Goal: Task Accomplishment & Management: Manage account settings

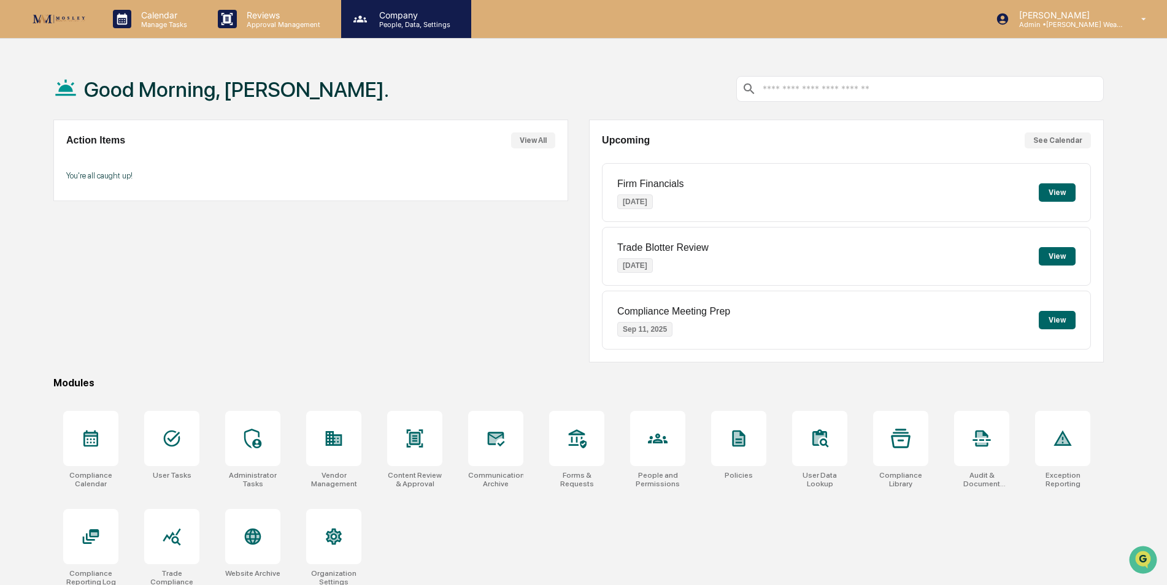
click at [396, 17] on p "Company" at bounding box center [412, 15] width 87 height 10
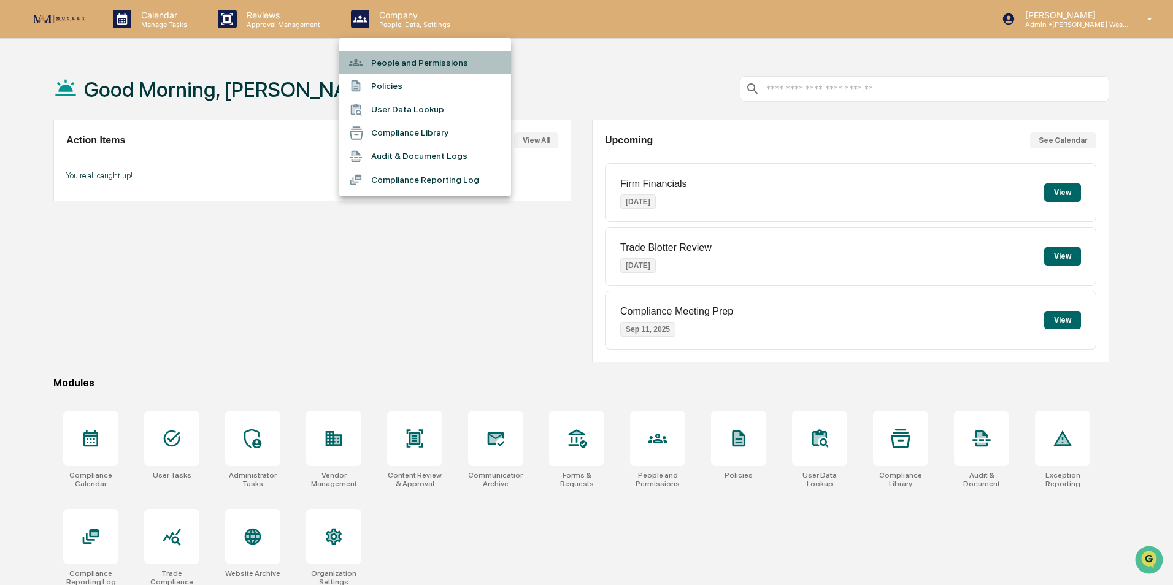
click at [391, 58] on li "People and Permissions" at bounding box center [425, 62] width 172 height 23
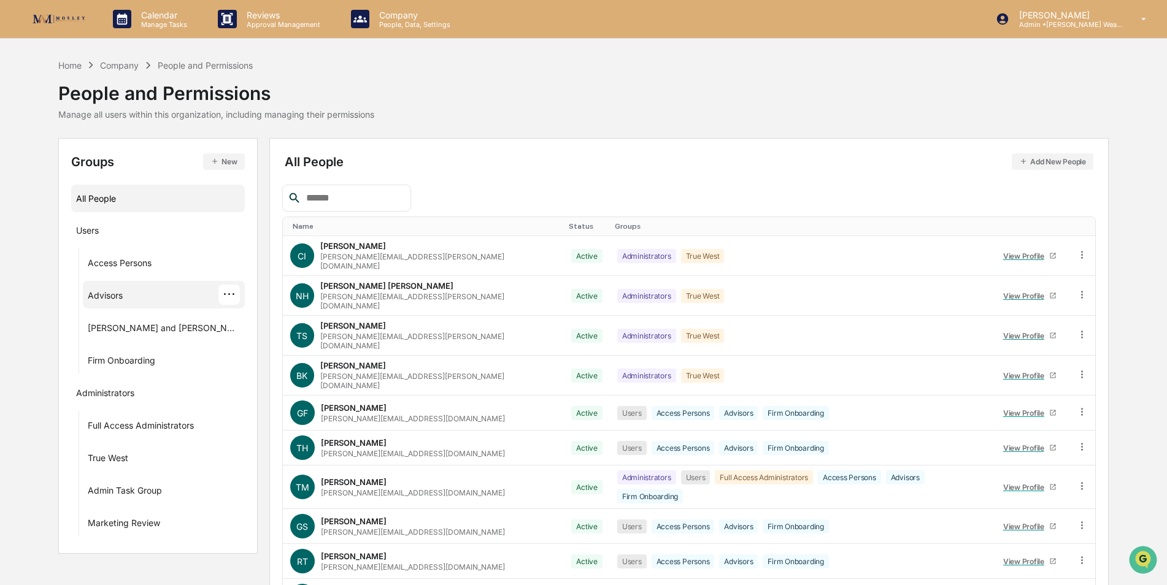
click at [121, 301] on div "Advisors" at bounding box center [105, 297] width 35 height 15
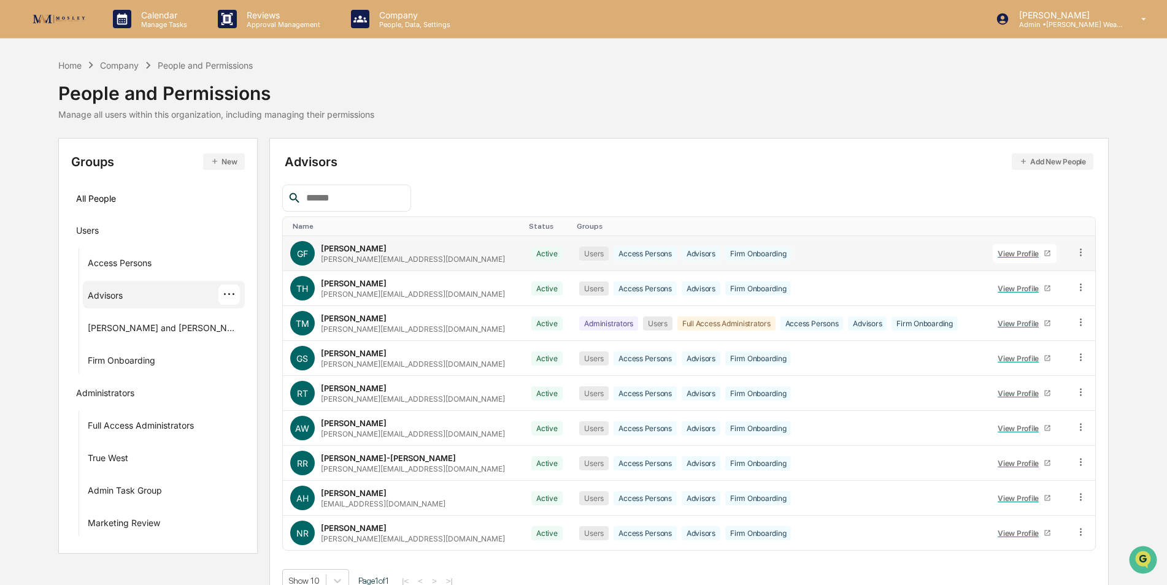
click at [1044, 253] on icon at bounding box center [1047, 253] width 7 height 7
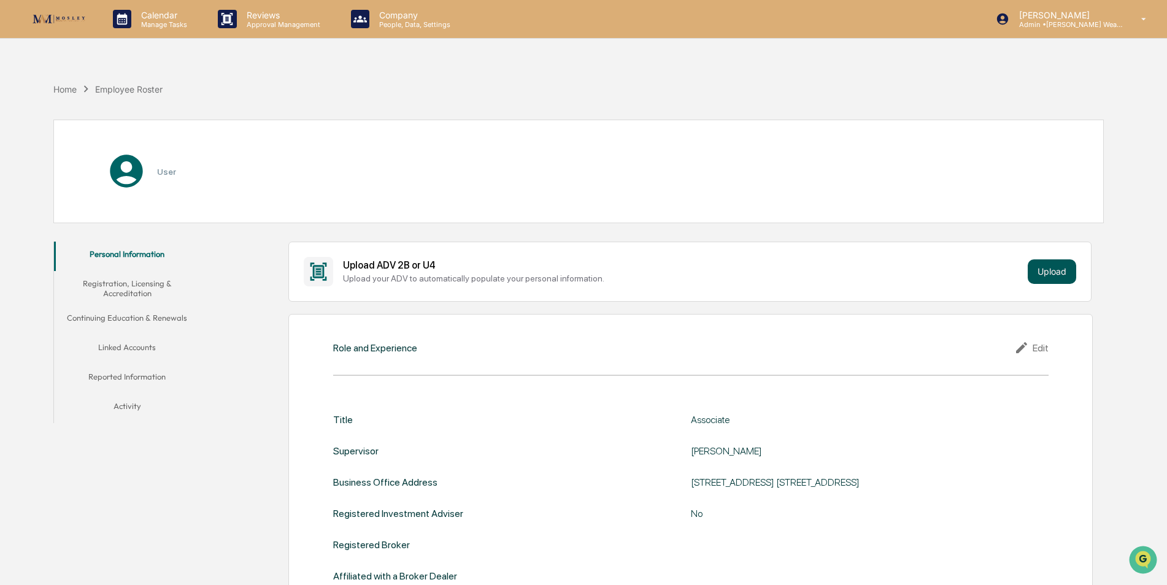
click at [1050, 274] on button "Upload" at bounding box center [1052, 272] width 48 height 25
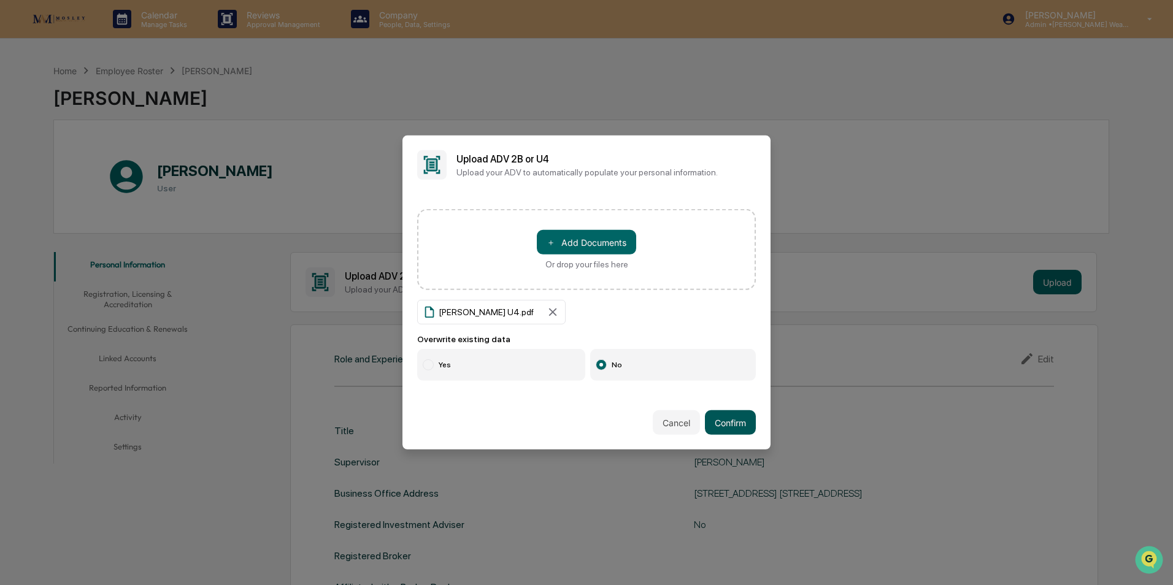
click at [741, 421] on button "Confirm" at bounding box center [730, 422] width 51 height 25
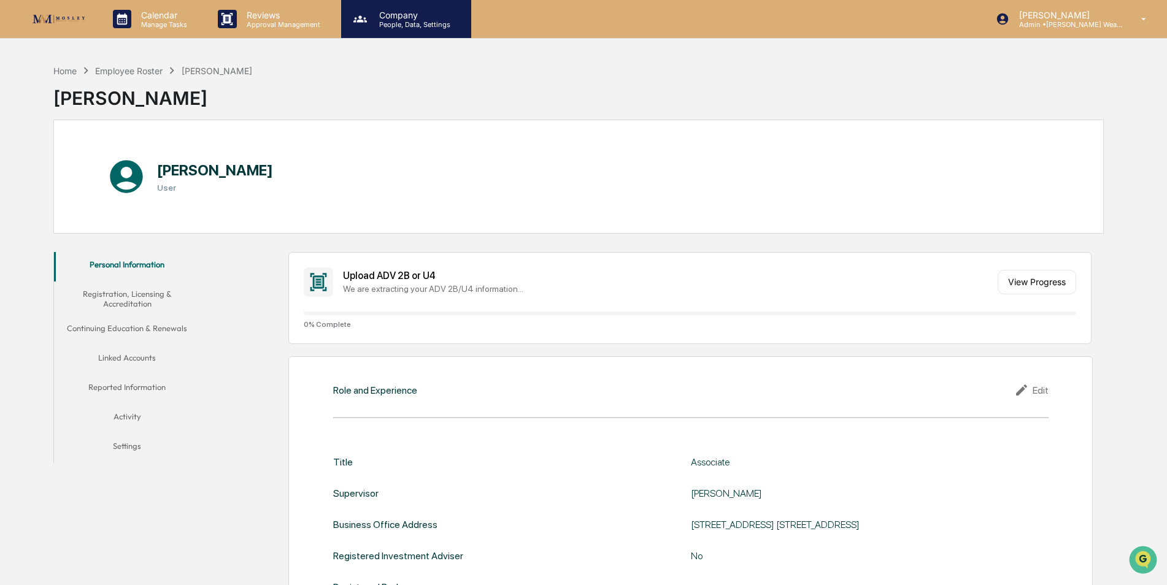
click at [387, 23] on p "People, Data, Settings" at bounding box center [412, 24] width 87 height 9
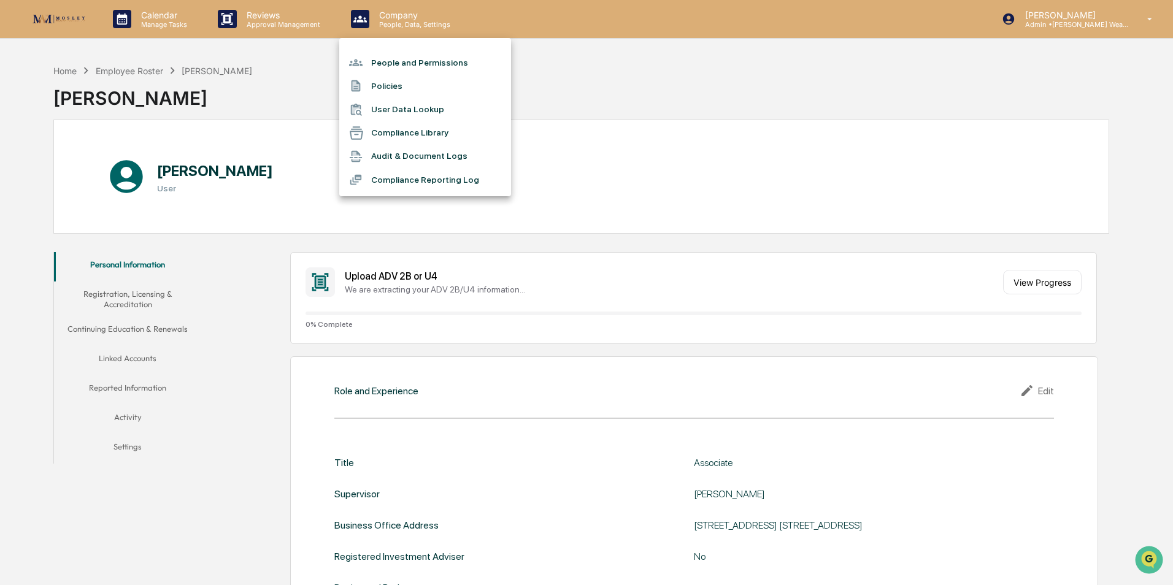
click at [415, 62] on li "People and Permissions" at bounding box center [425, 62] width 172 height 23
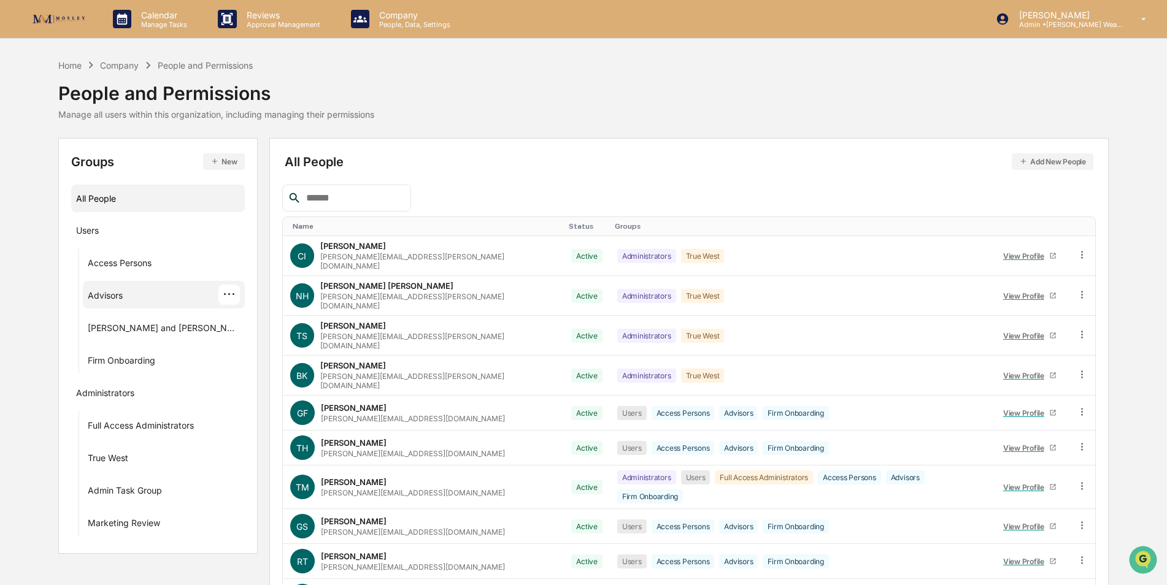
click at [117, 289] on div "Advisors ···" at bounding box center [164, 295] width 152 height 20
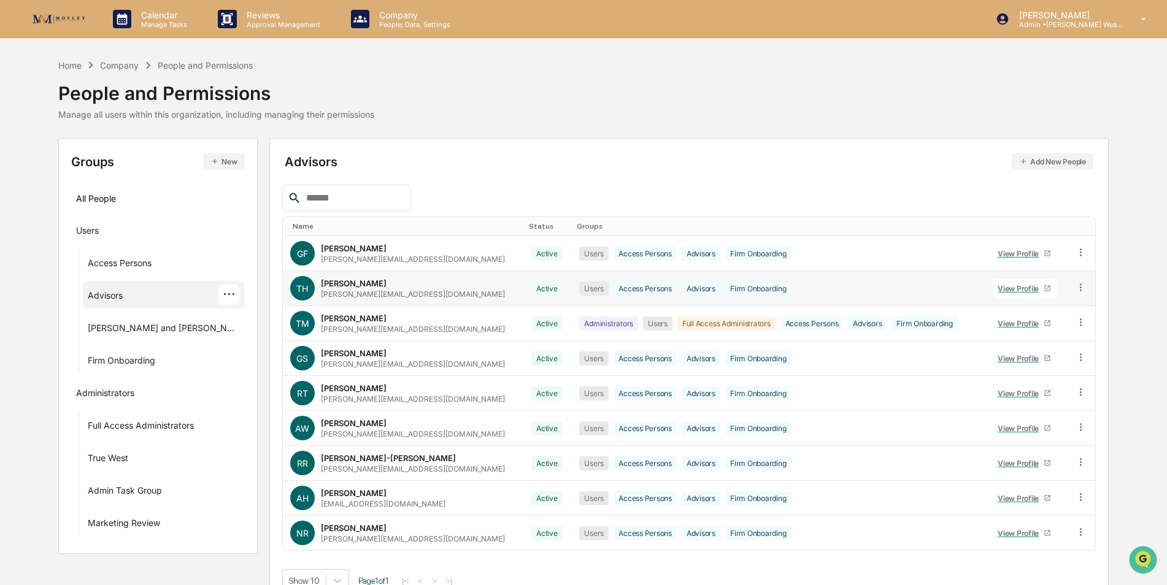
click at [1036, 288] on div "View Profile" at bounding box center [1021, 288] width 46 height 9
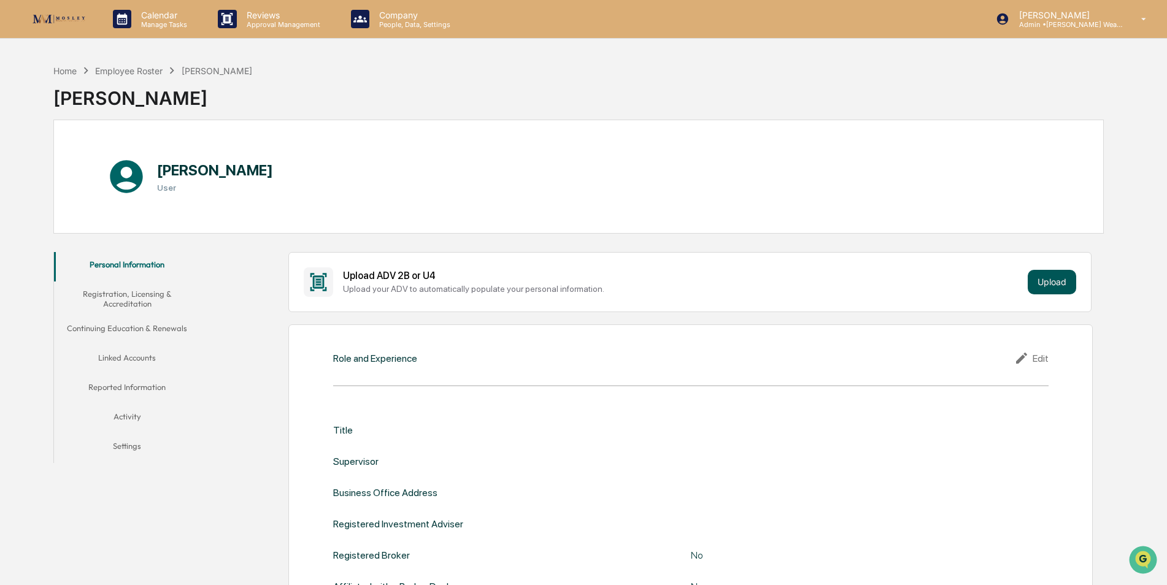
click at [1058, 277] on button "Upload" at bounding box center [1052, 282] width 48 height 25
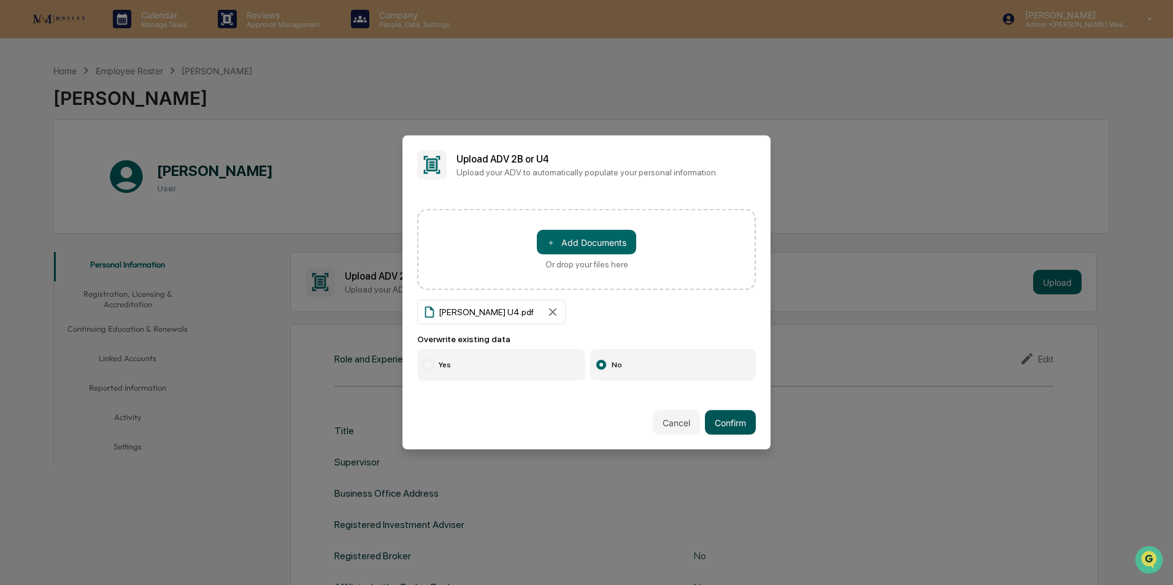
click at [741, 420] on button "Confirm" at bounding box center [730, 422] width 51 height 25
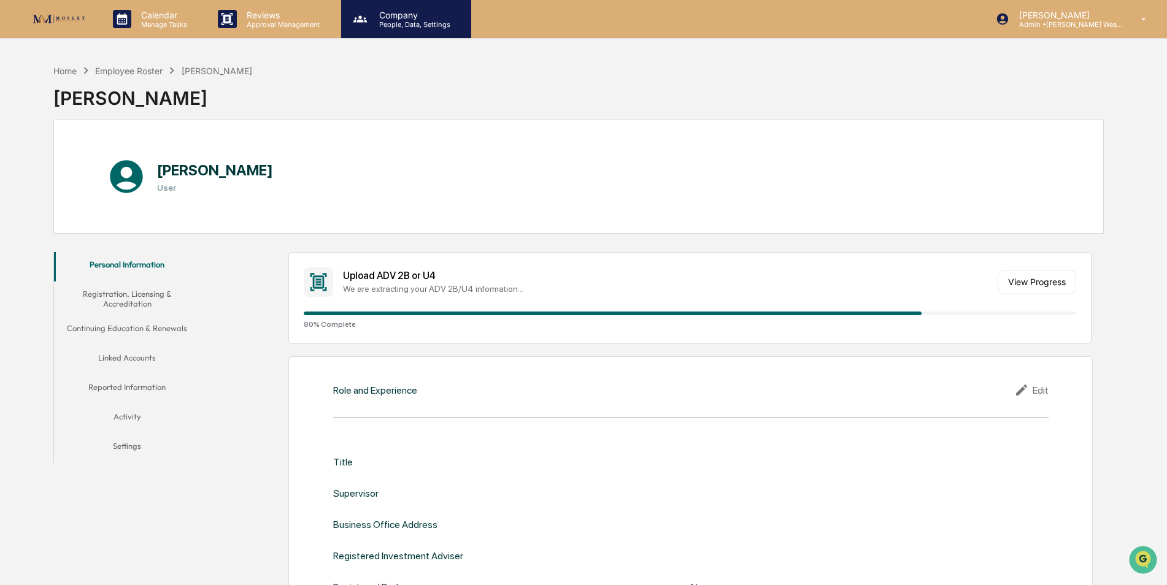
click at [404, 25] on p "People, Data, Settings" at bounding box center [412, 24] width 87 height 9
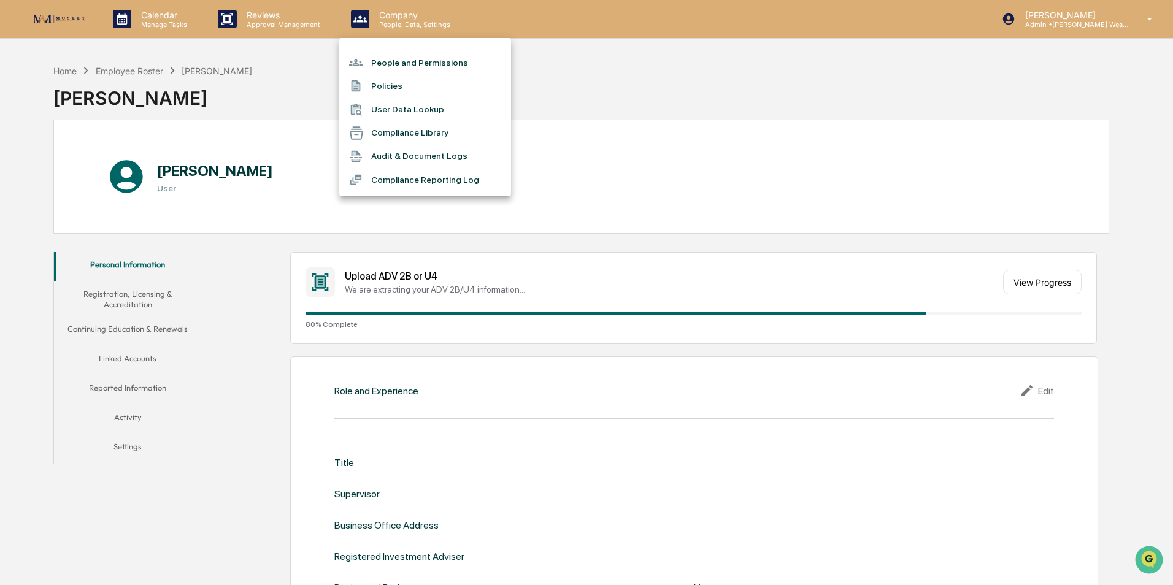
click at [406, 64] on li "People and Permissions" at bounding box center [425, 62] width 172 height 23
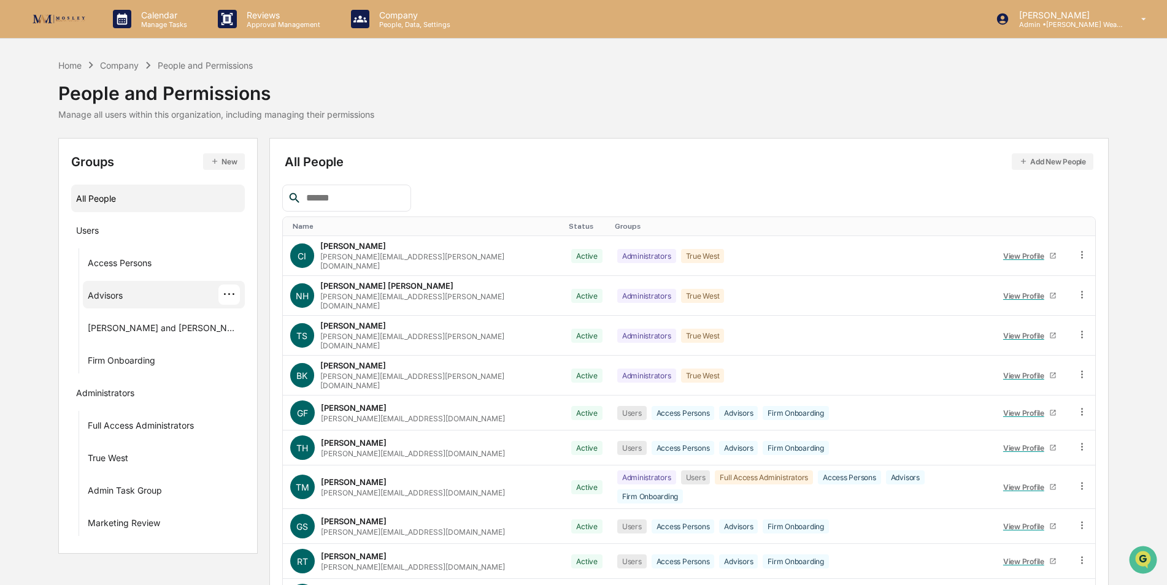
click at [104, 298] on div "Advisors" at bounding box center [105, 297] width 35 height 15
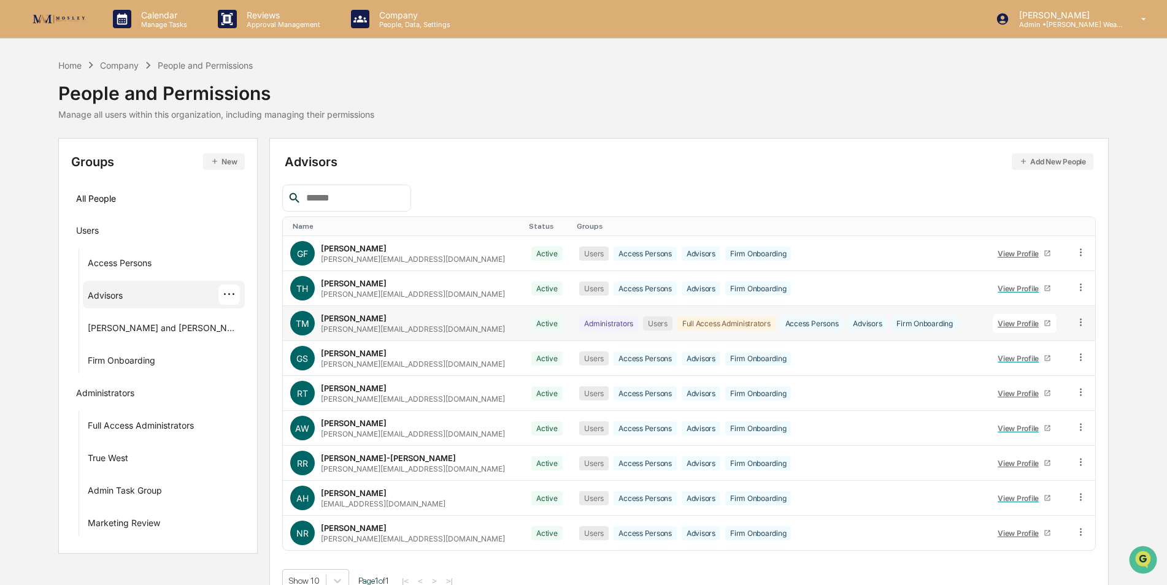
click at [1044, 325] on icon at bounding box center [1047, 323] width 7 height 7
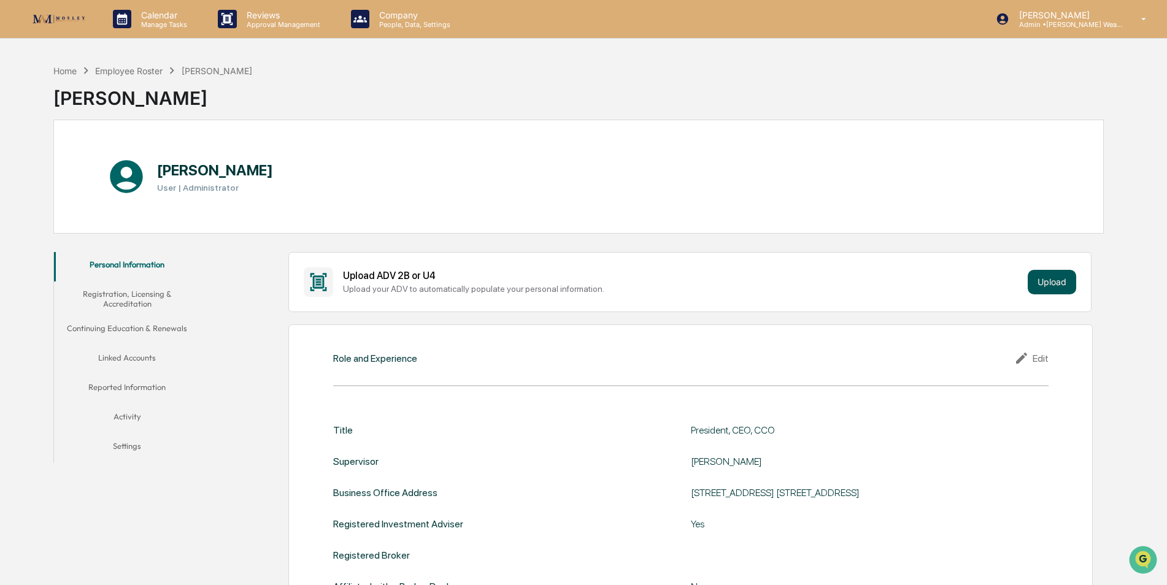
click at [1047, 268] on div "Upload ADV 2B or U4 Upload your ADV to automatically populate your personal inf…" at bounding box center [690, 282] width 772 height 29
click at [407, 27] on p "People, Data, Settings" at bounding box center [412, 24] width 87 height 9
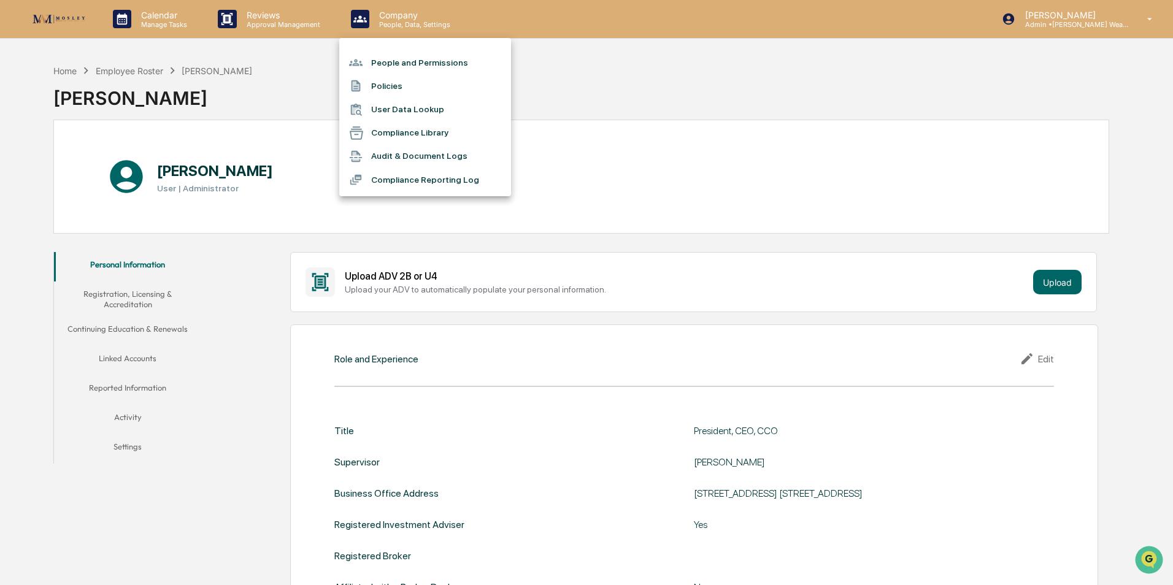
click at [398, 60] on li "People and Permissions" at bounding box center [425, 62] width 172 height 23
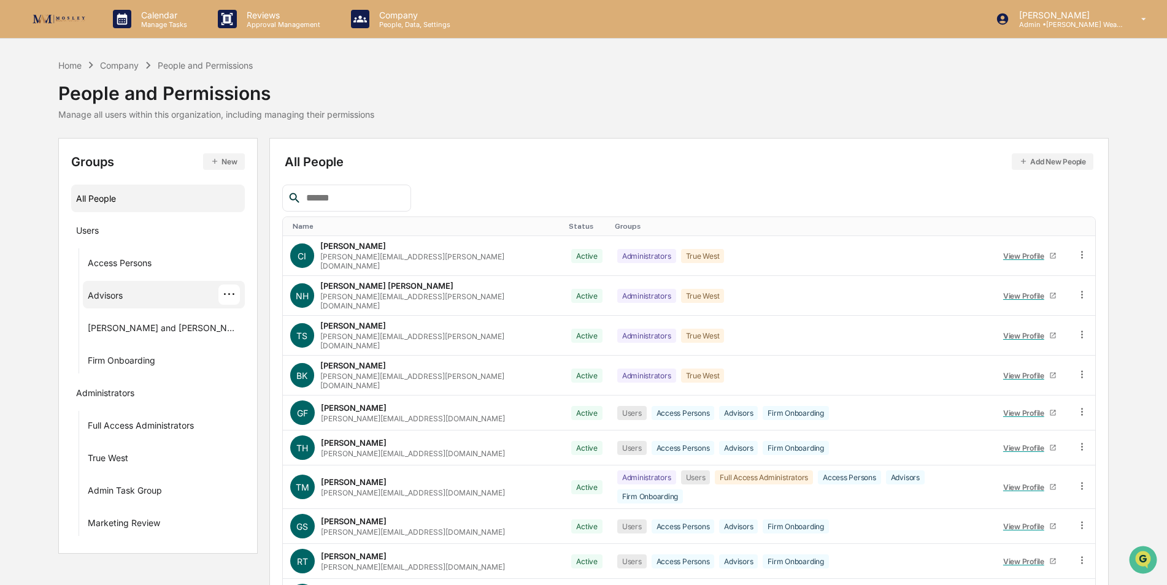
click at [99, 293] on div "Advisors" at bounding box center [105, 297] width 35 height 15
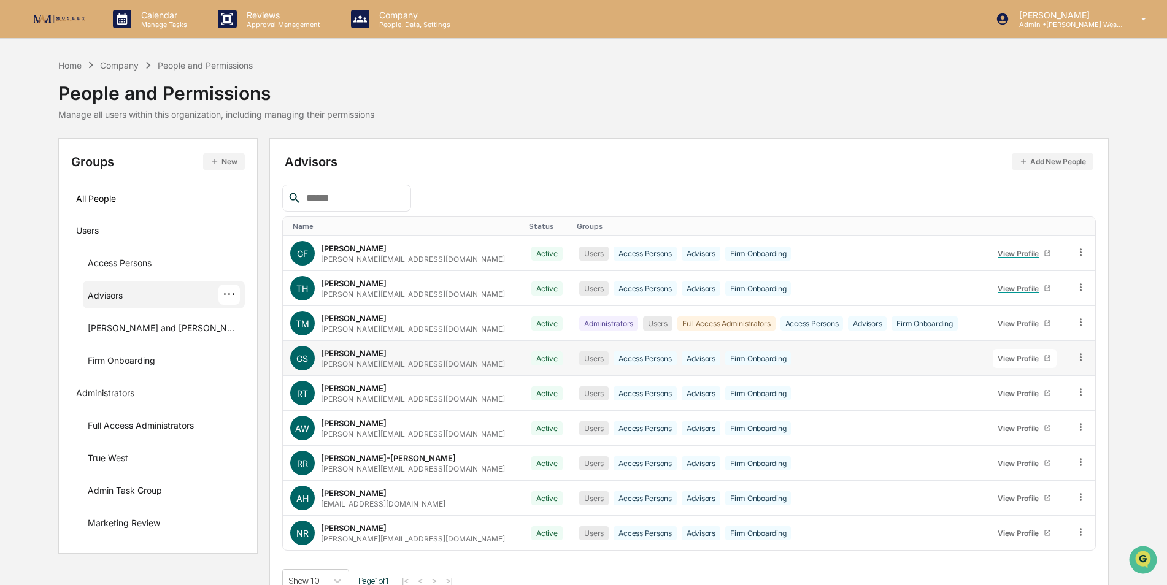
click at [1045, 358] on icon at bounding box center [1048, 359] width 6 height 6
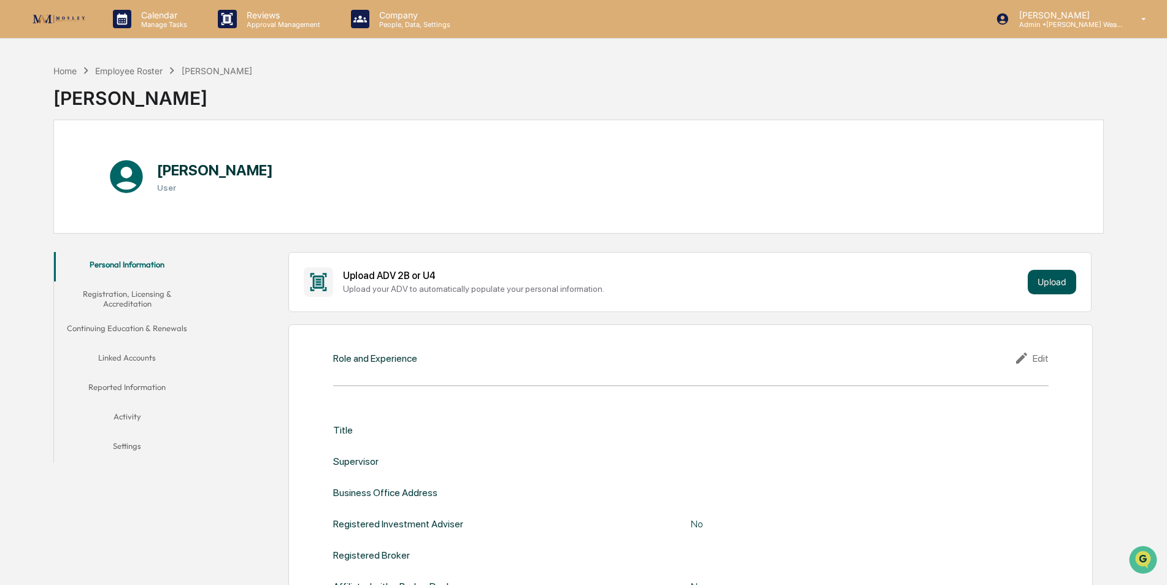
click at [1050, 276] on button "Upload" at bounding box center [1052, 282] width 48 height 25
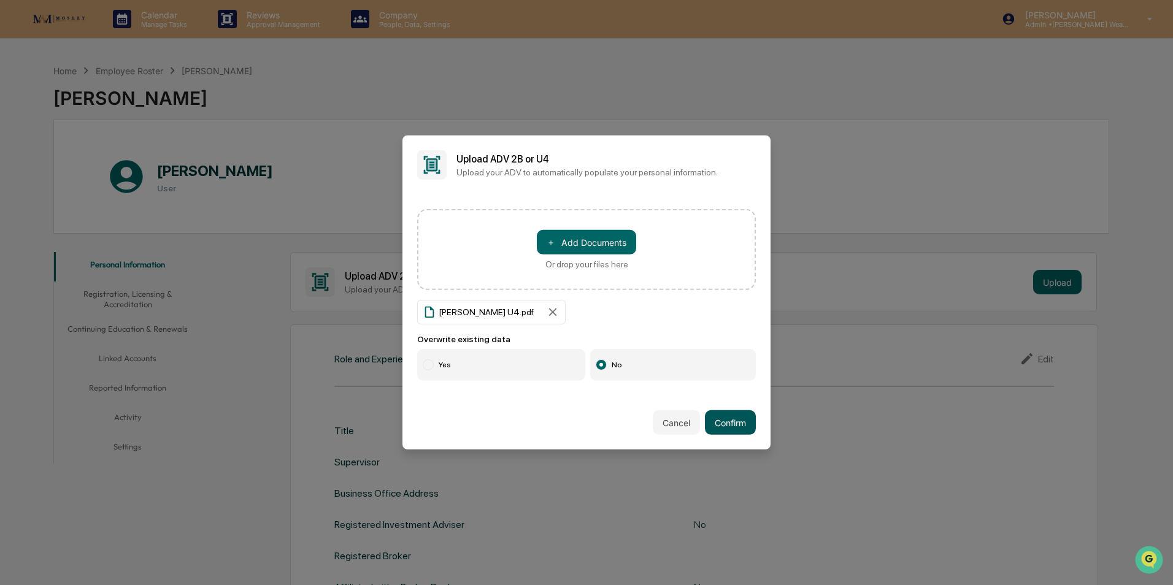
click at [733, 420] on button "Confirm" at bounding box center [730, 422] width 51 height 25
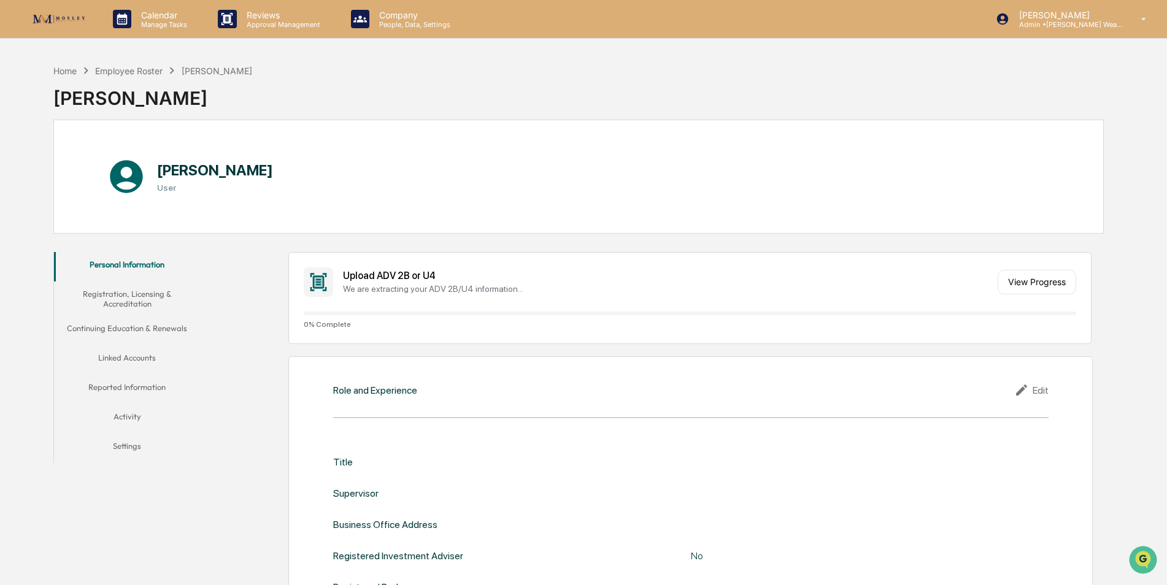
click at [128, 442] on button "Settings" at bounding box center [127, 448] width 147 height 29
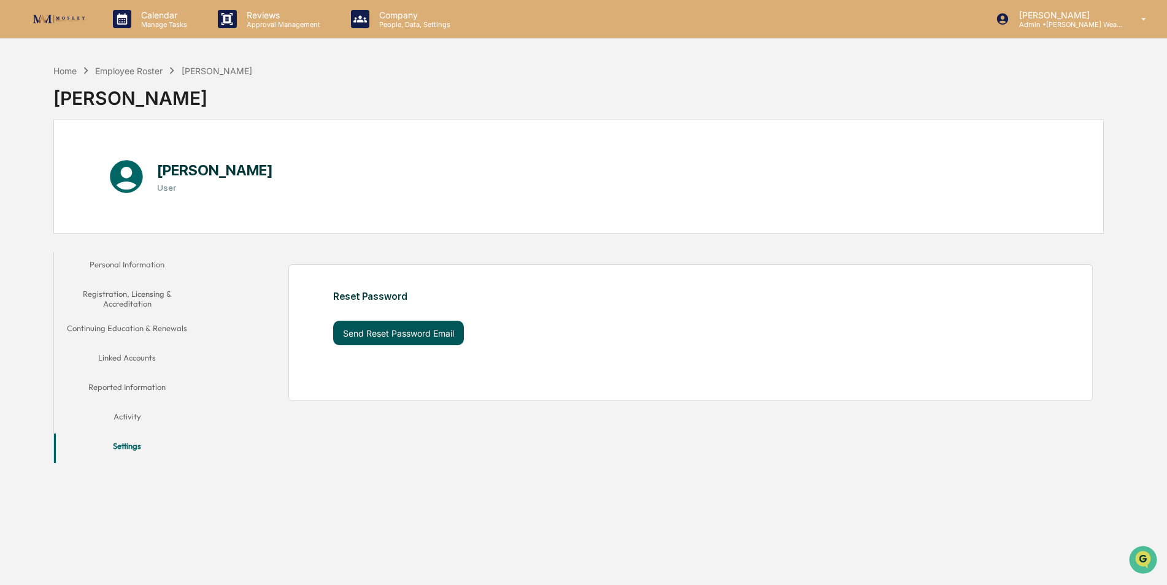
click at [395, 334] on button "Send Reset Password Email" at bounding box center [398, 333] width 131 height 25
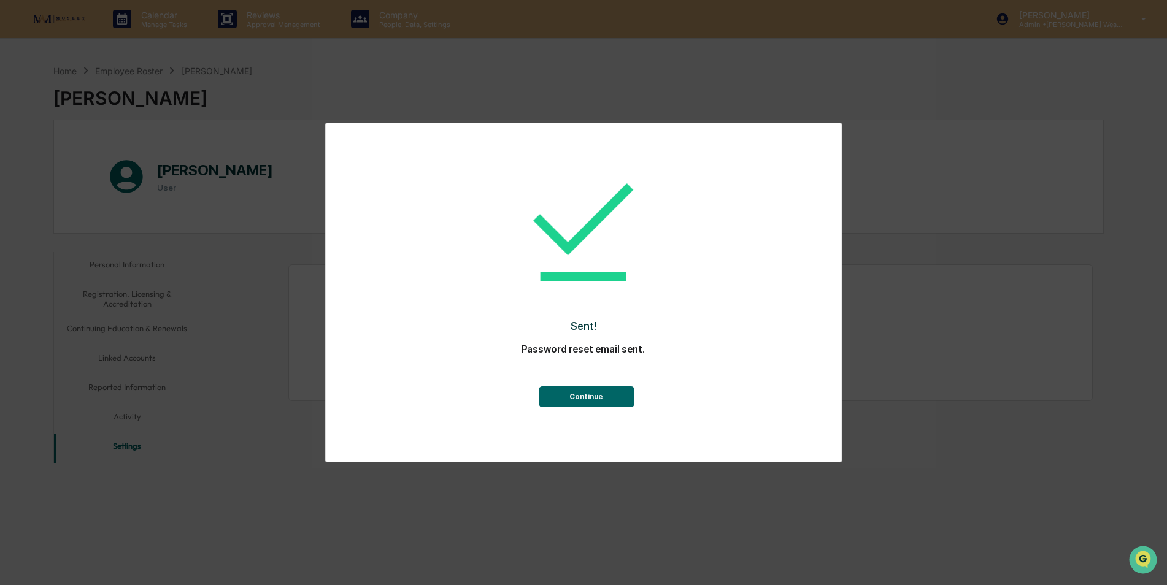
click at [606, 397] on button "Continue" at bounding box center [586, 397] width 95 height 21
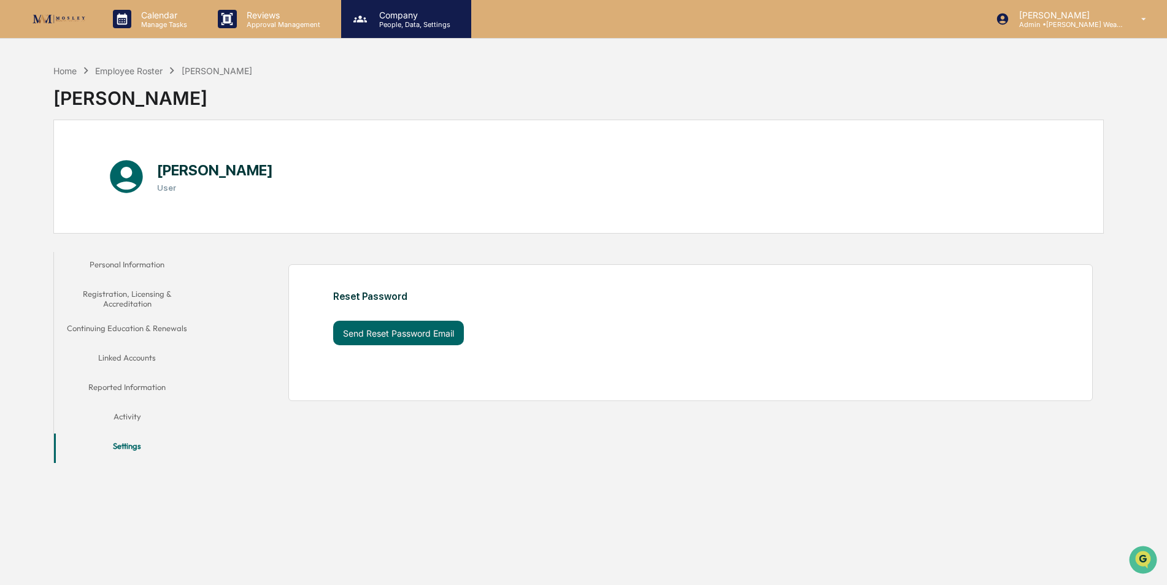
click at [395, 29] on div "Company People, Data, Settings" at bounding box center [406, 19] width 130 height 38
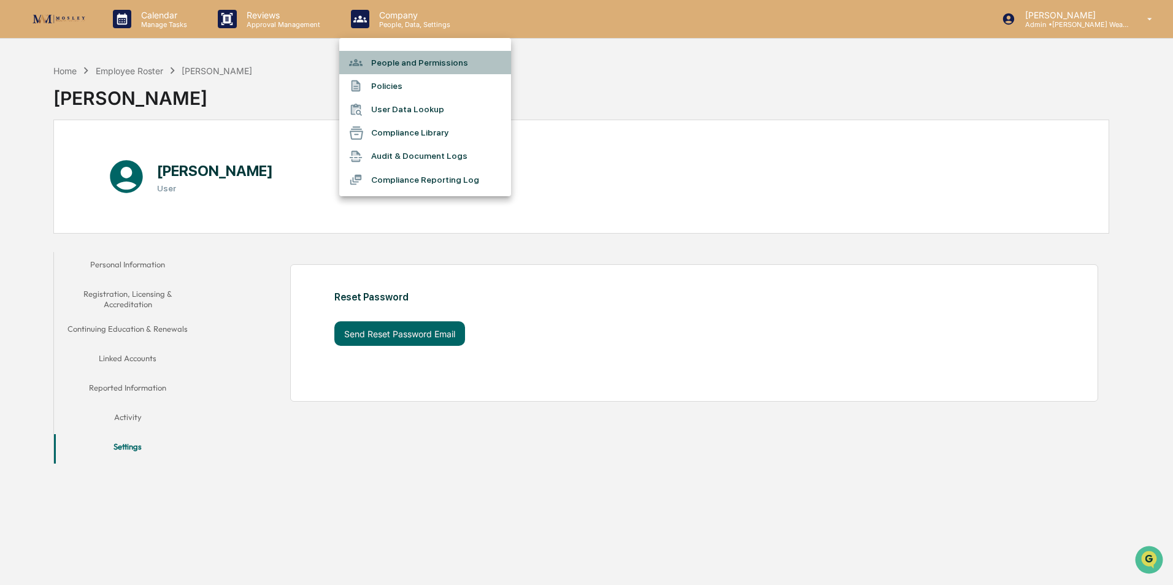
click at [395, 64] on li "People and Permissions" at bounding box center [425, 62] width 172 height 23
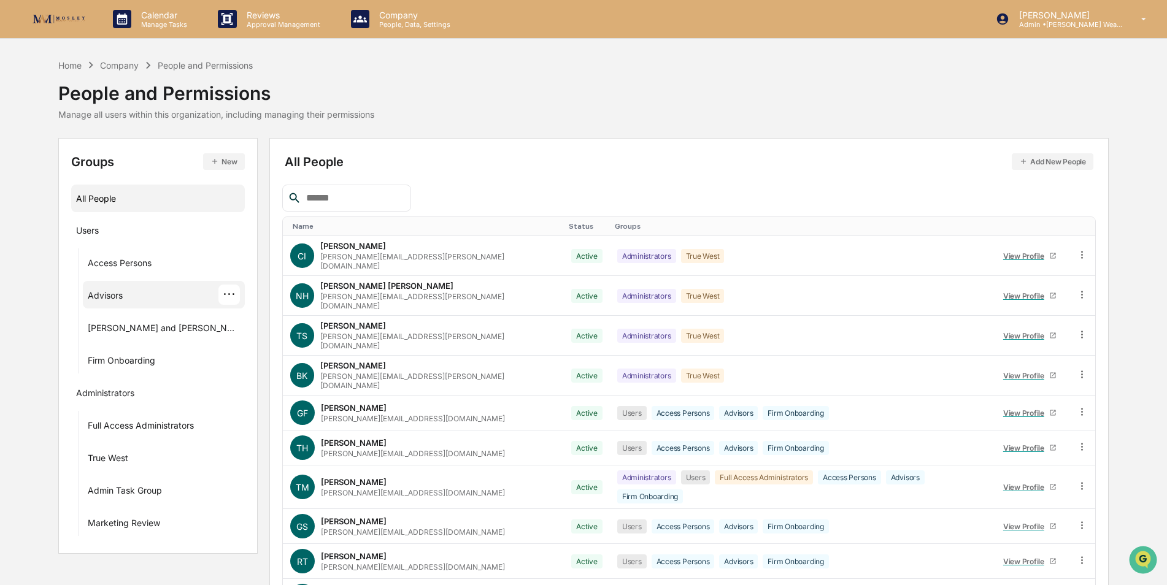
click at [128, 297] on div "Advisors ···" at bounding box center [164, 295] width 152 height 20
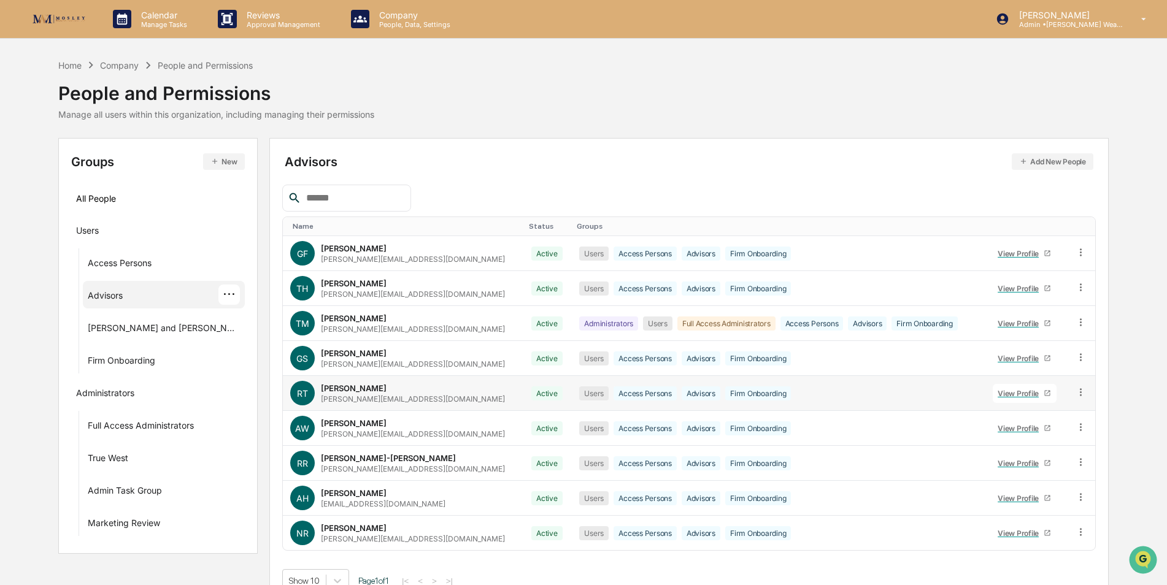
click at [1036, 392] on div "View Profile" at bounding box center [1021, 393] width 46 height 9
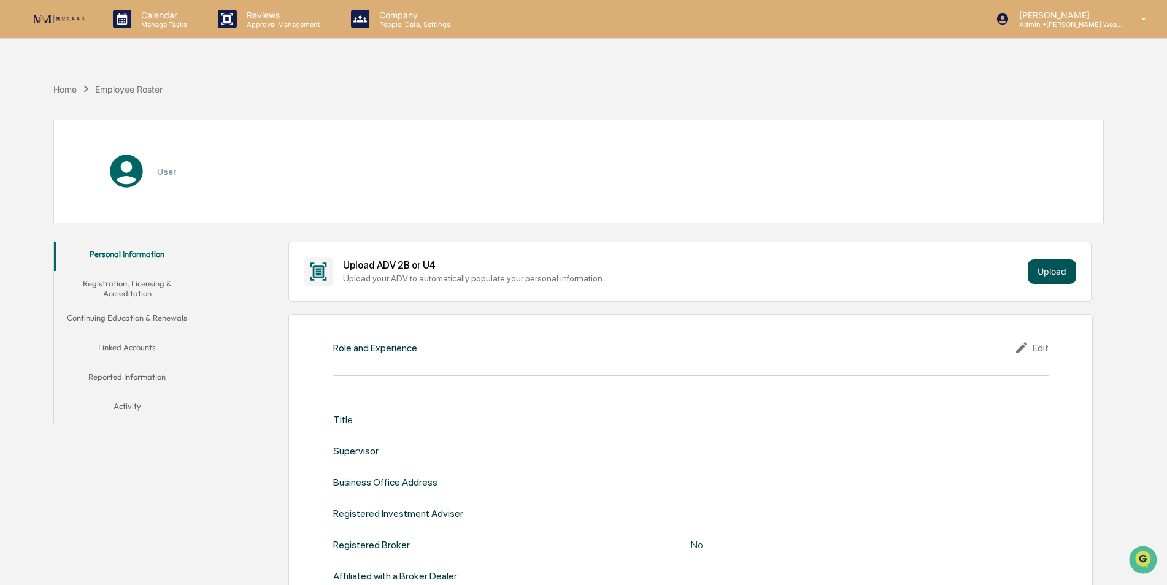
click at [1045, 275] on button "Upload" at bounding box center [1052, 272] width 48 height 25
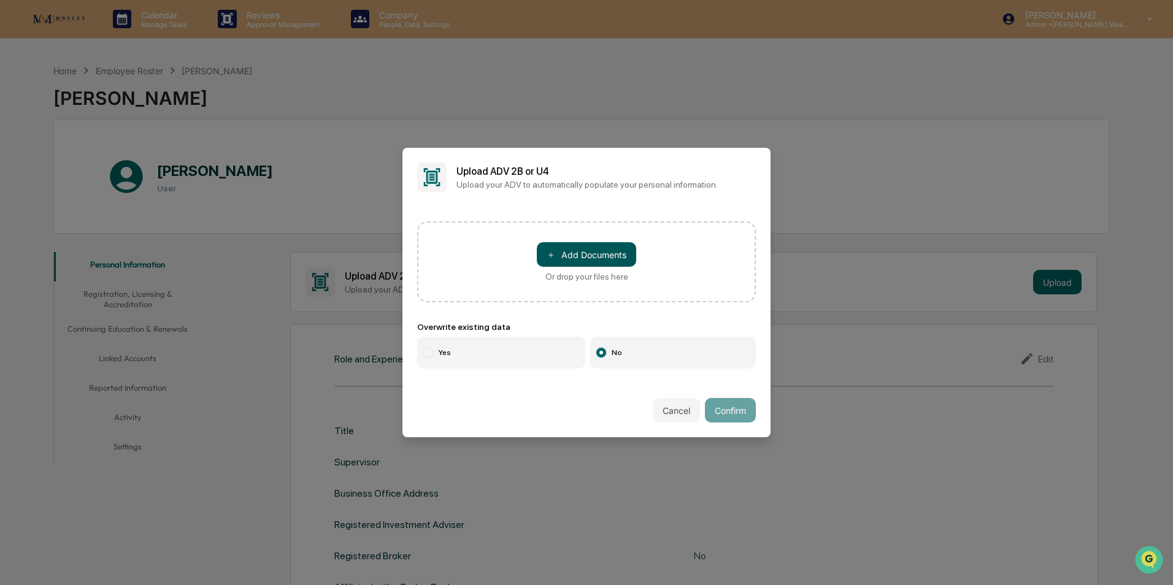
click at [608, 258] on button "＋ Add Documents" at bounding box center [586, 254] width 99 height 25
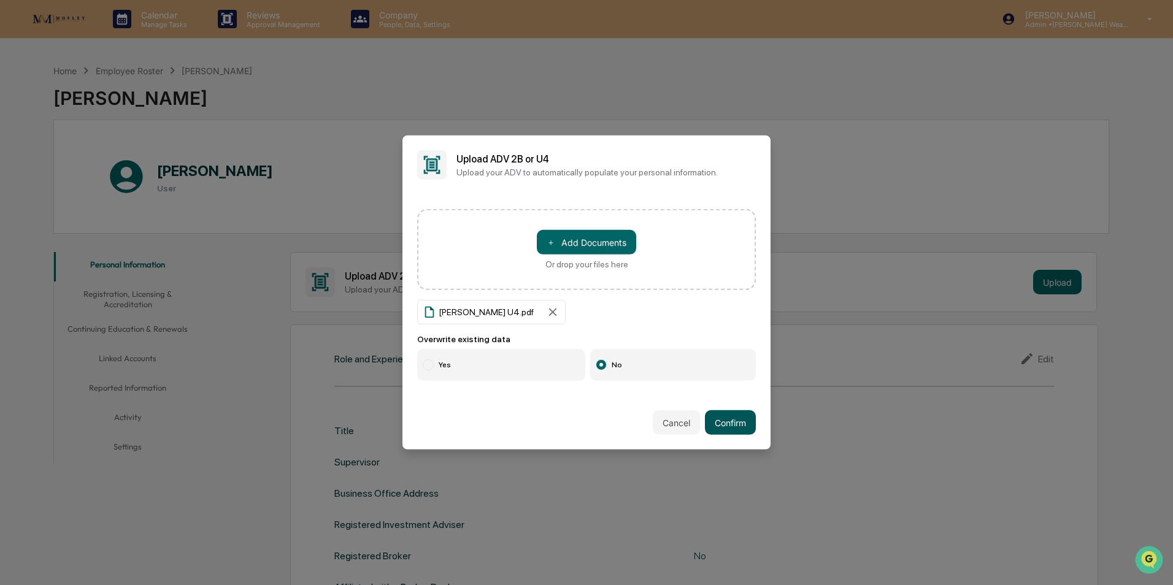
click at [739, 415] on button "Confirm" at bounding box center [730, 422] width 51 height 25
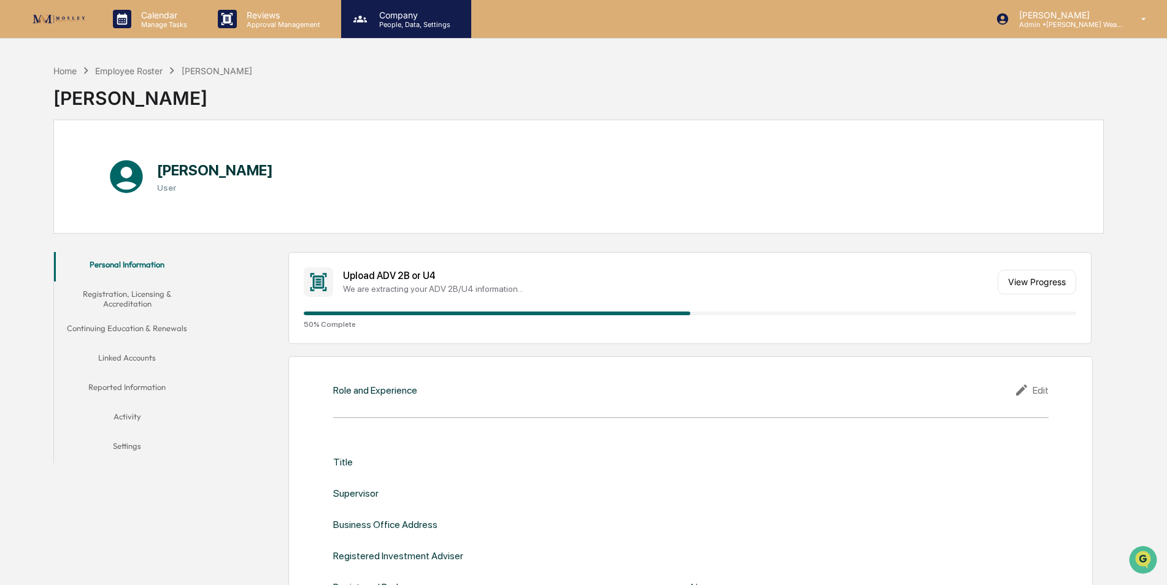
click at [405, 21] on p "People, Data, Settings" at bounding box center [412, 24] width 87 height 9
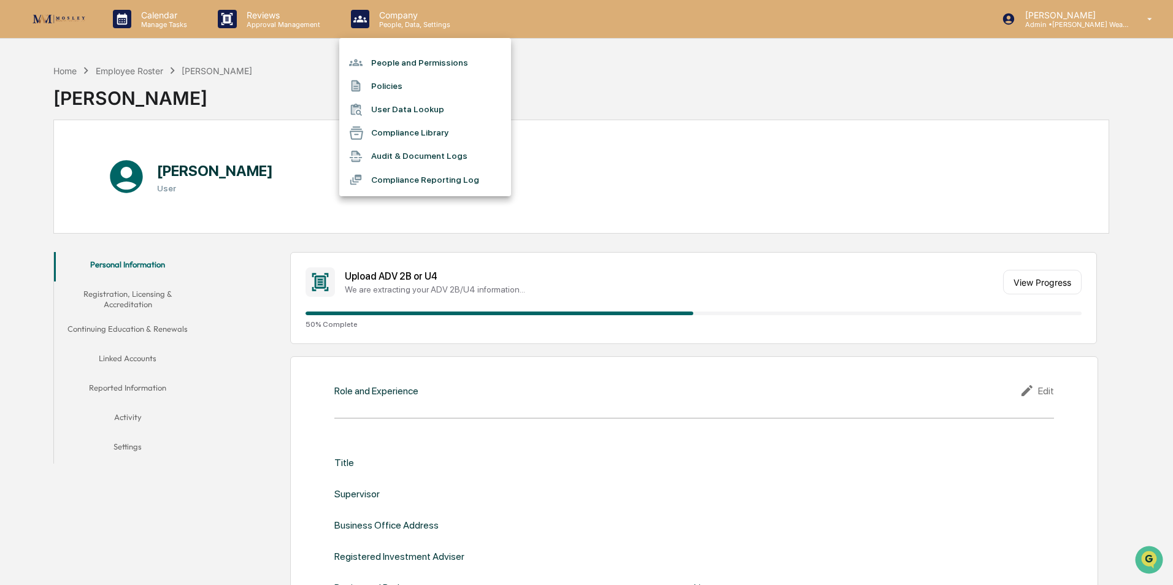
click at [404, 57] on li "People and Permissions" at bounding box center [425, 62] width 172 height 23
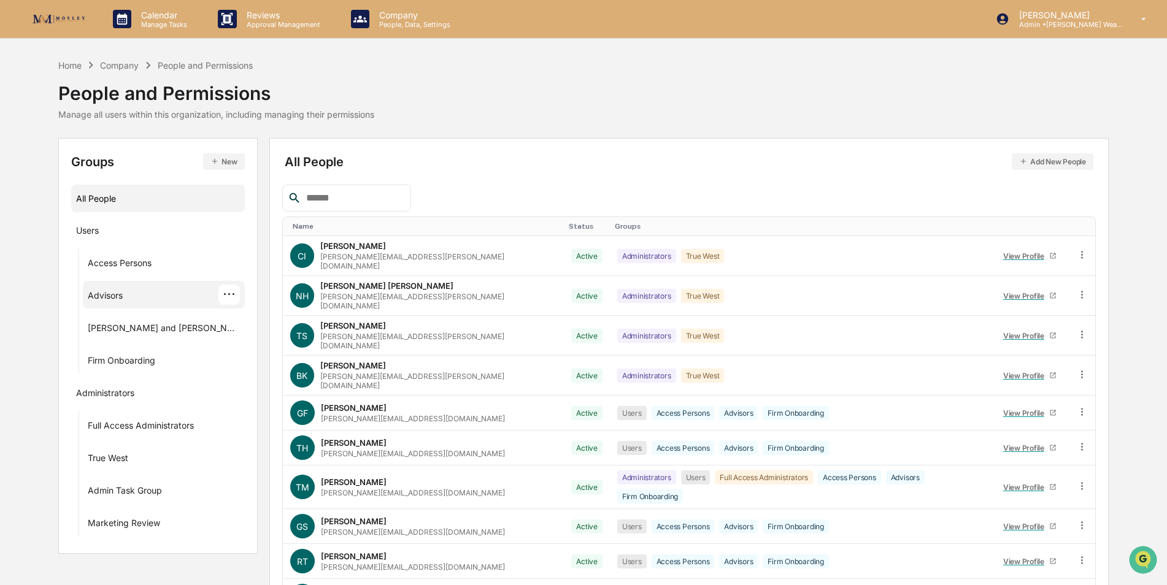
click at [111, 299] on div "Advisors" at bounding box center [105, 297] width 35 height 15
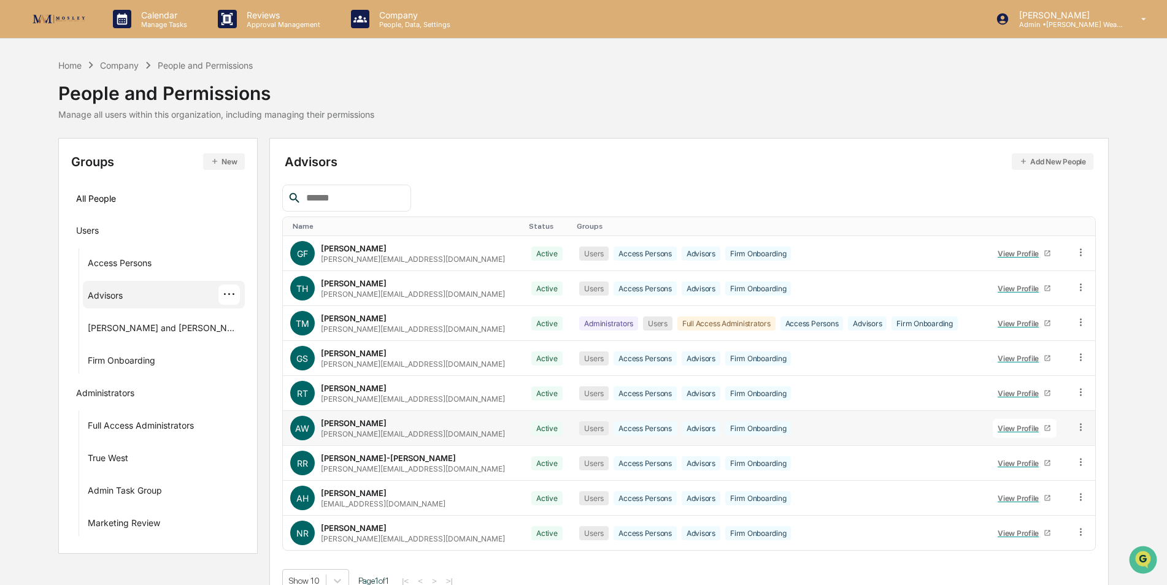
click at [1045, 431] on icon at bounding box center [1048, 429] width 6 height 6
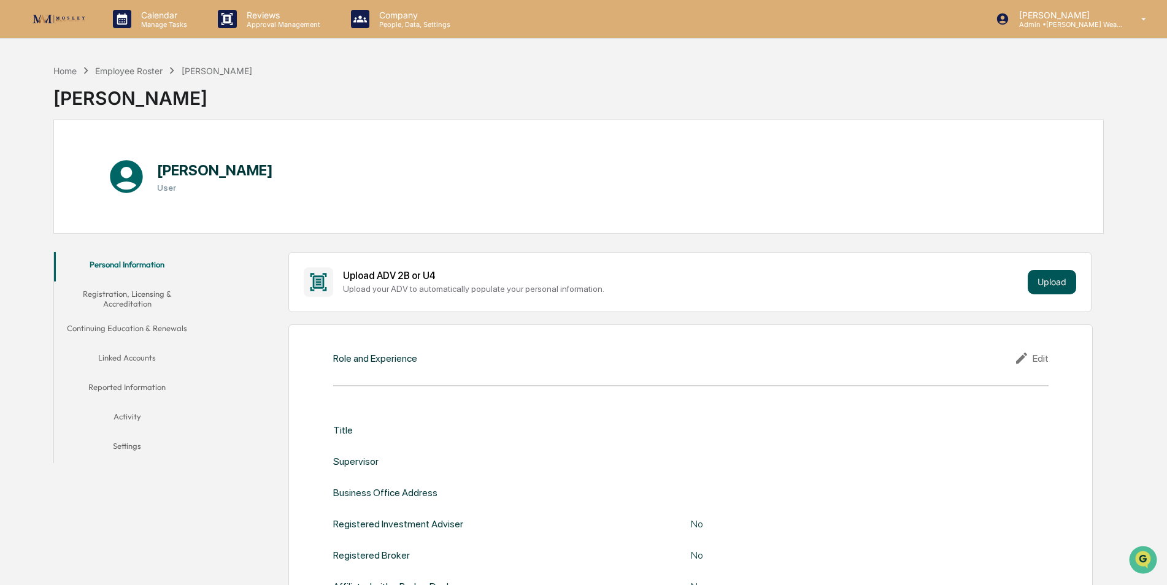
click at [1040, 283] on button "Upload" at bounding box center [1052, 282] width 48 height 25
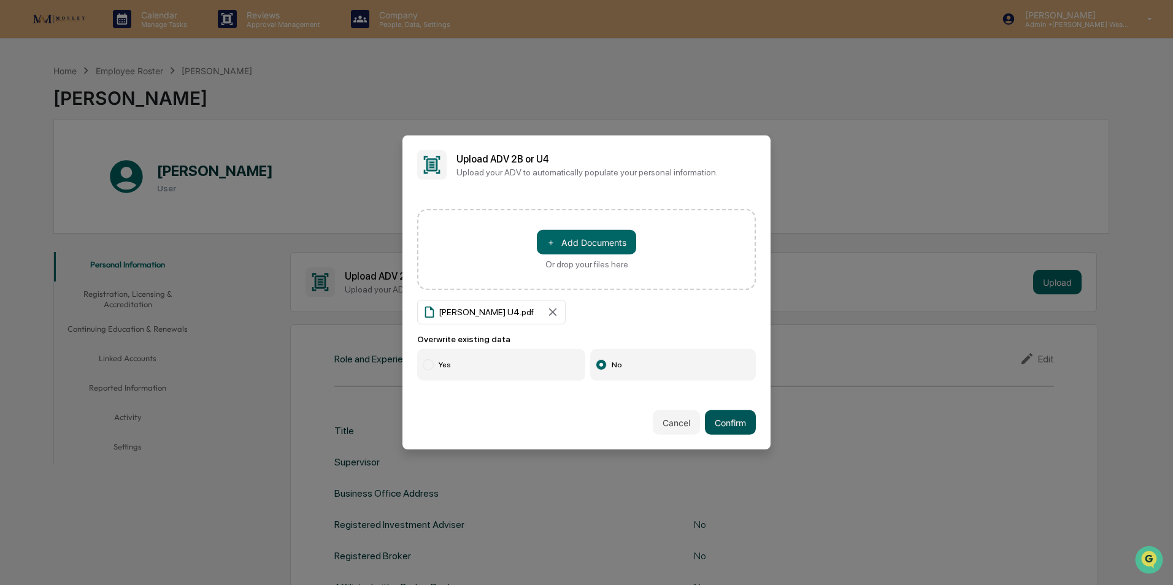
click at [741, 425] on button "Confirm" at bounding box center [730, 422] width 51 height 25
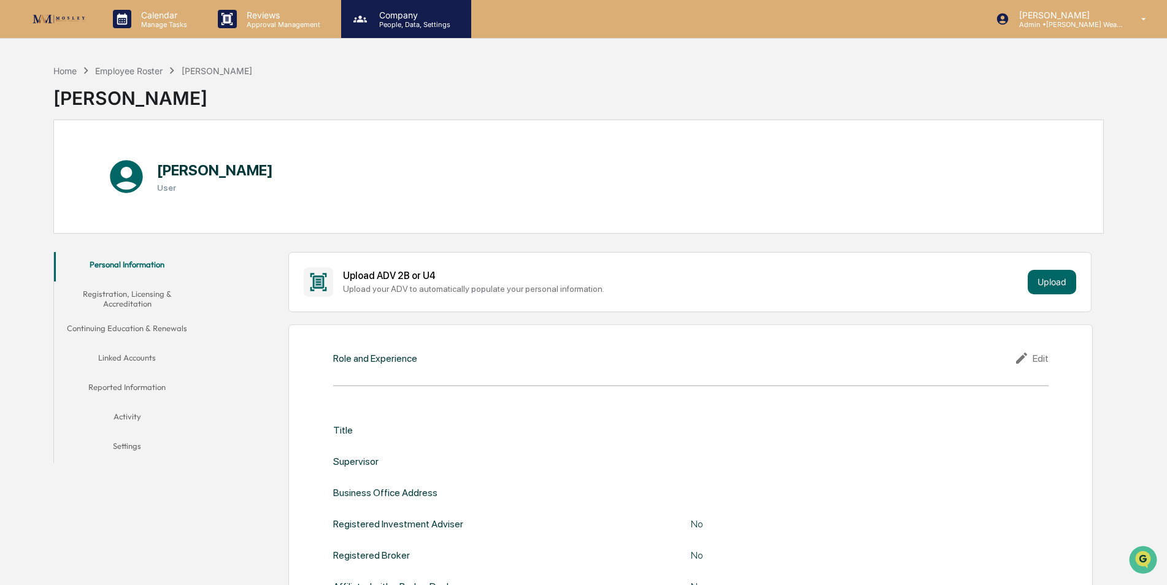
click at [396, 25] on p "People, Data, Settings" at bounding box center [412, 24] width 87 height 9
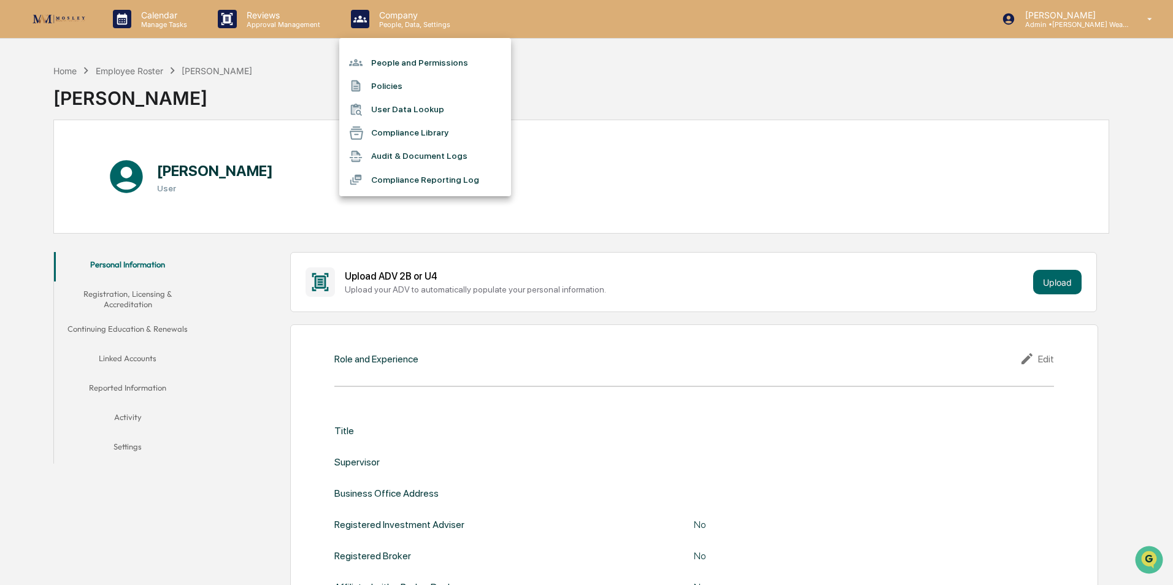
click at [398, 59] on li "People and Permissions" at bounding box center [425, 62] width 172 height 23
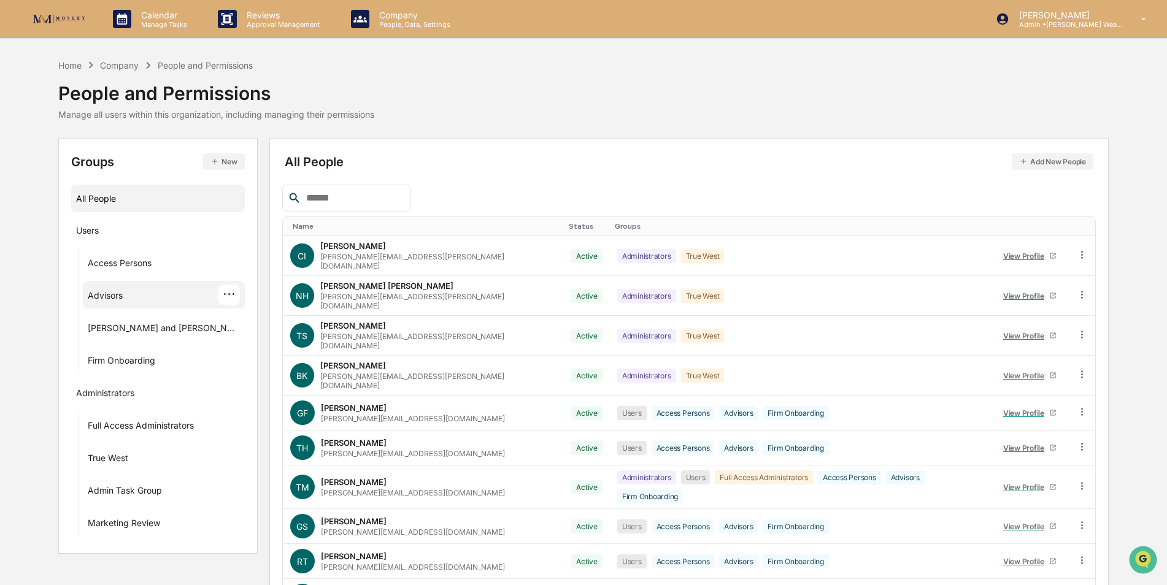
click at [106, 299] on div "Advisors" at bounding box center [105, 297] width 35 height 15
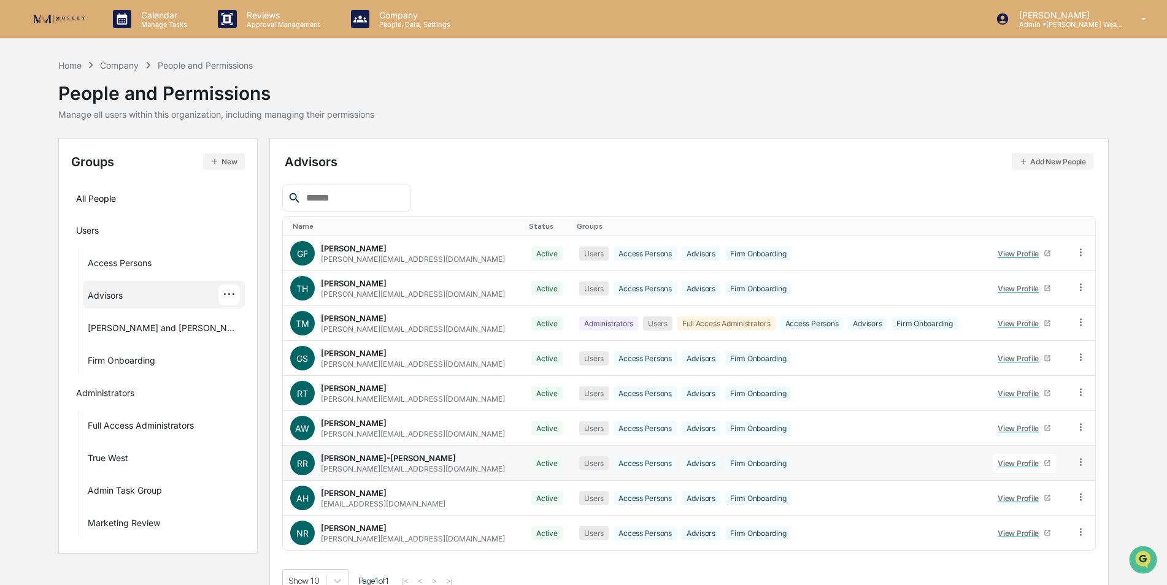
click at [1044, 464] on icon at bounding box center [1047, 463] width 7 height 7
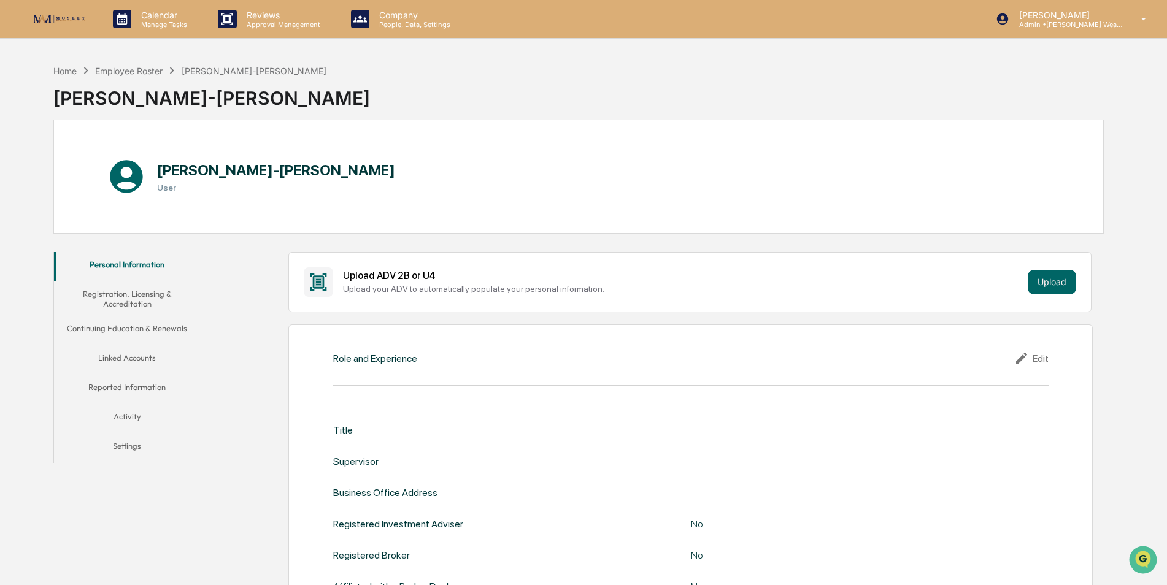
click at [134, 442] on button "Settings" at bounding box center [127, 448] width 147 height 29
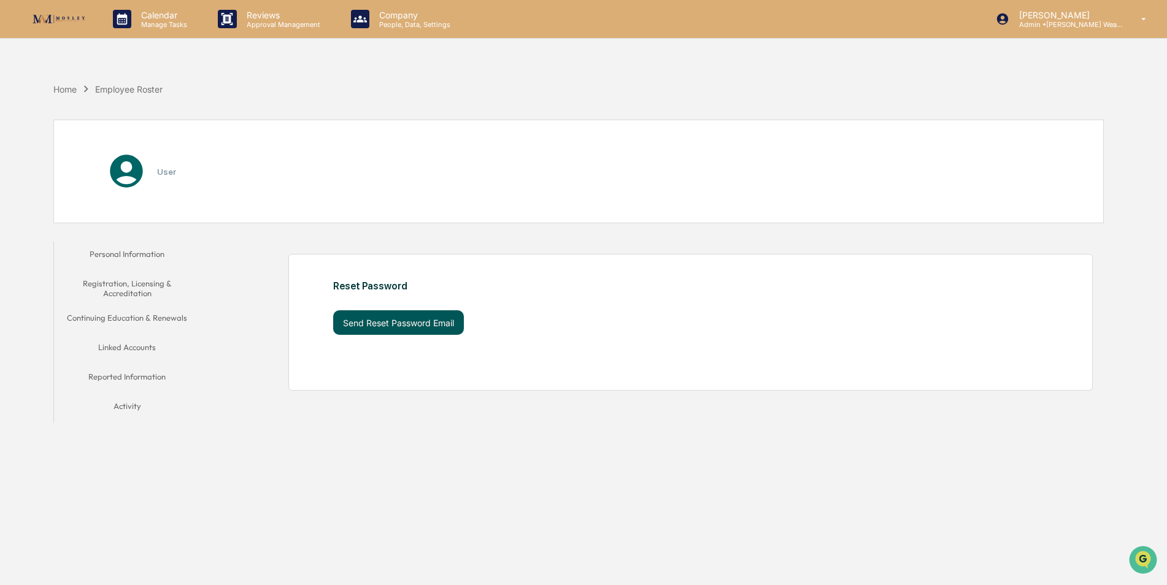
click at [385, 328] on button "Send Reset Password Email" at bounding box center [398, 322] width 131 height 25
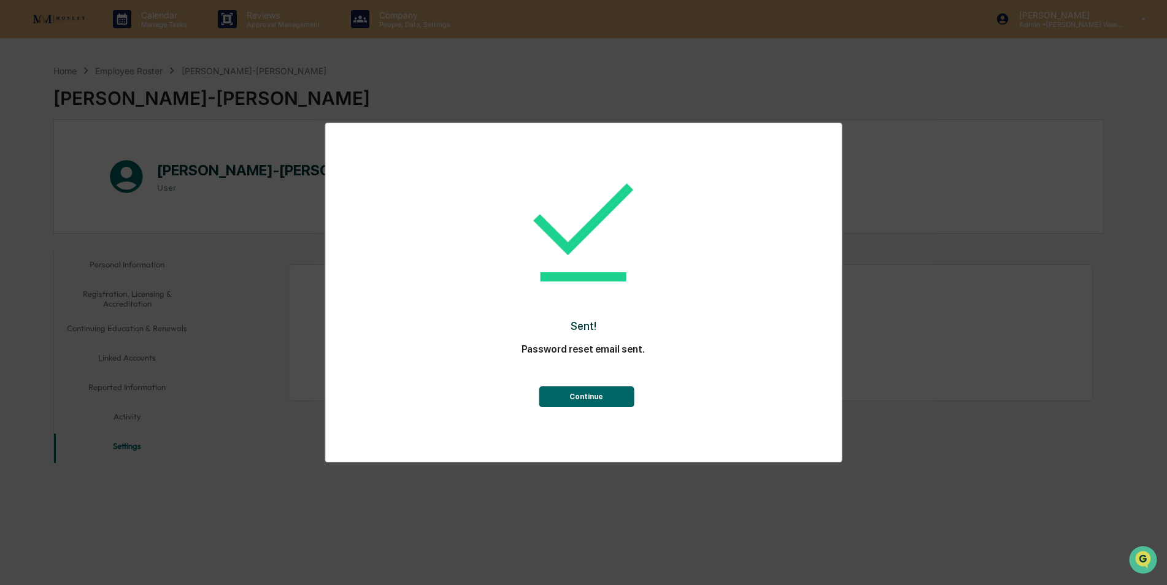
click at [599, 402] on button "Continue" at bounding box center [586, 397] width 95 height 21
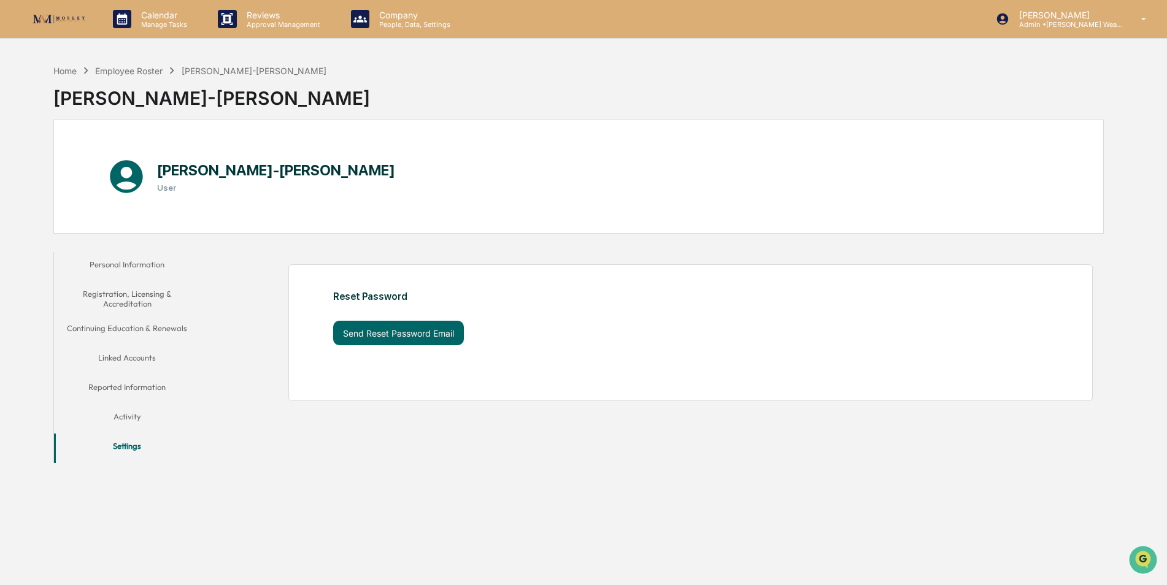
click at [138, 264] on button "Personal Information" at bounding box center [127, 266] width 147 height 29
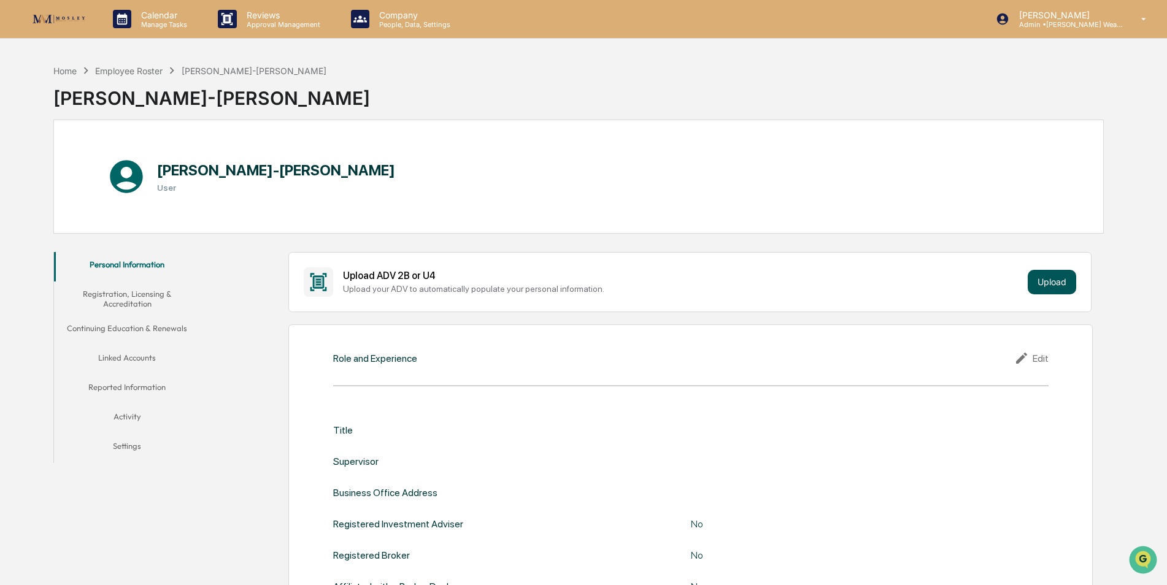
click at [1057, 271] on button "Upload" at bounding box center [1052, 282] width 48 height 25
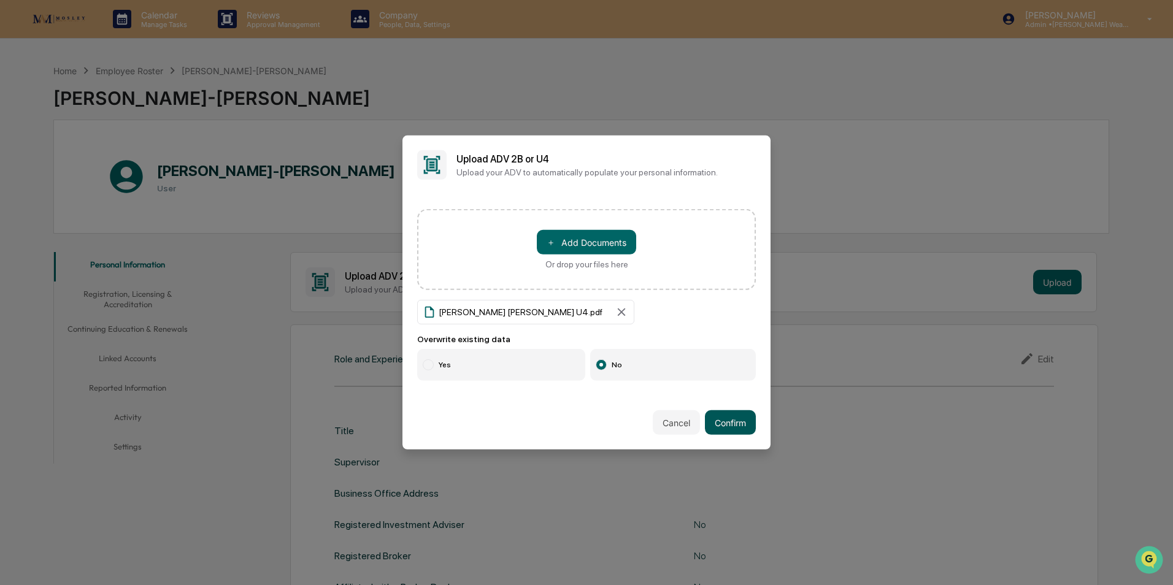
click at [731, 418] on button "Confirm" at bounding box center [730, 422] width 51 height 25
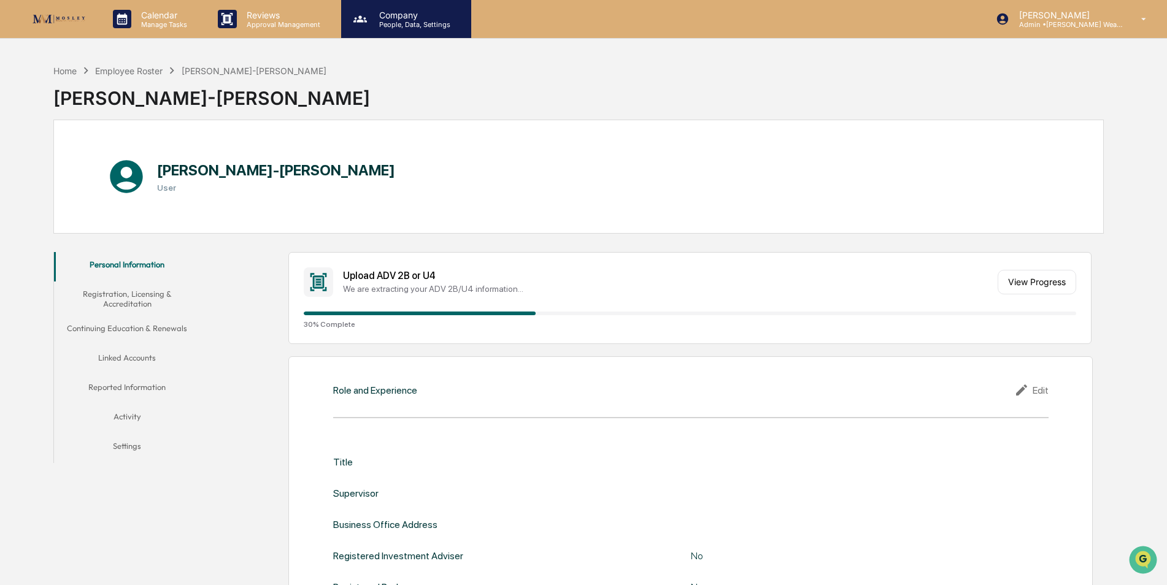
click at [402, 31] on div "Company People, Data, Settings" at bounding box center [406, 19] width 130 height 38
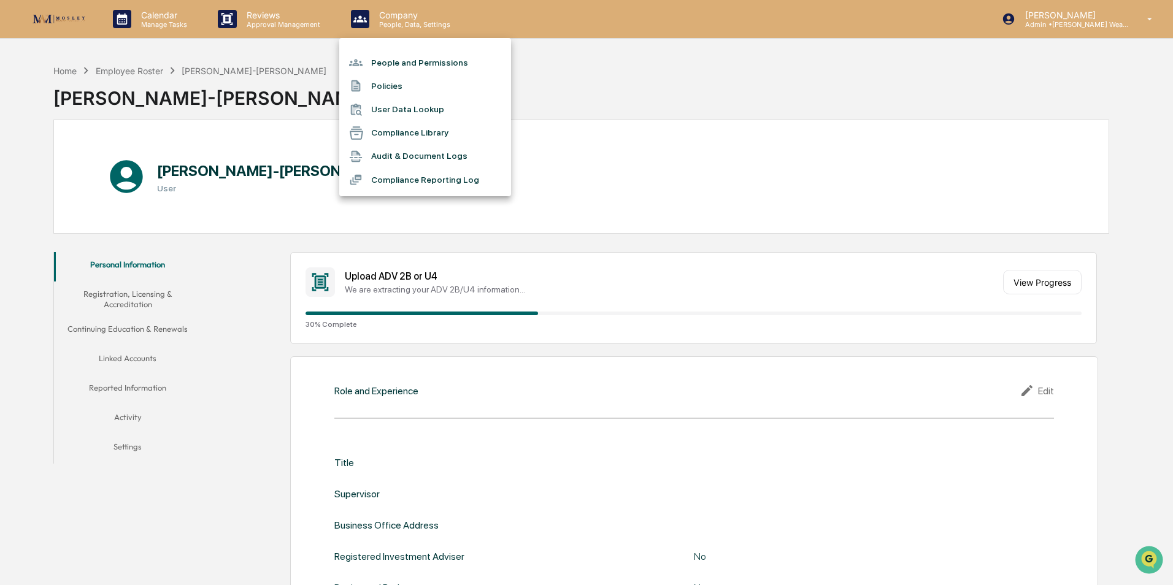
click at [401, 63] on li "People and Permissions" at bounding box center [425, 62] width 172 height 23
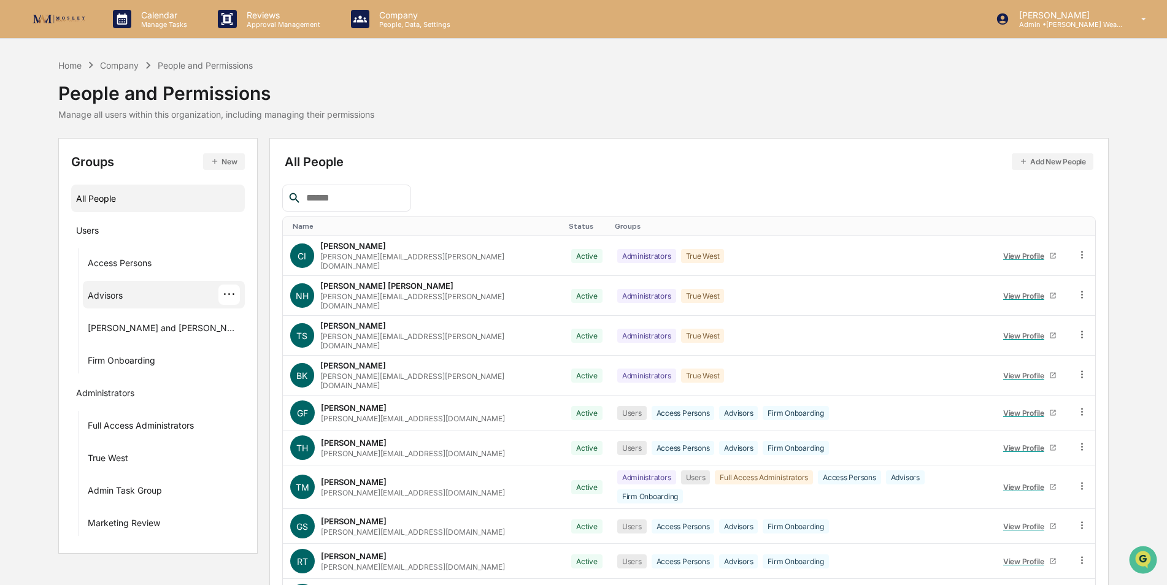
click at [128, 294] on div "Advisors ···" at bounding box center [164, 295] width 152 height 20
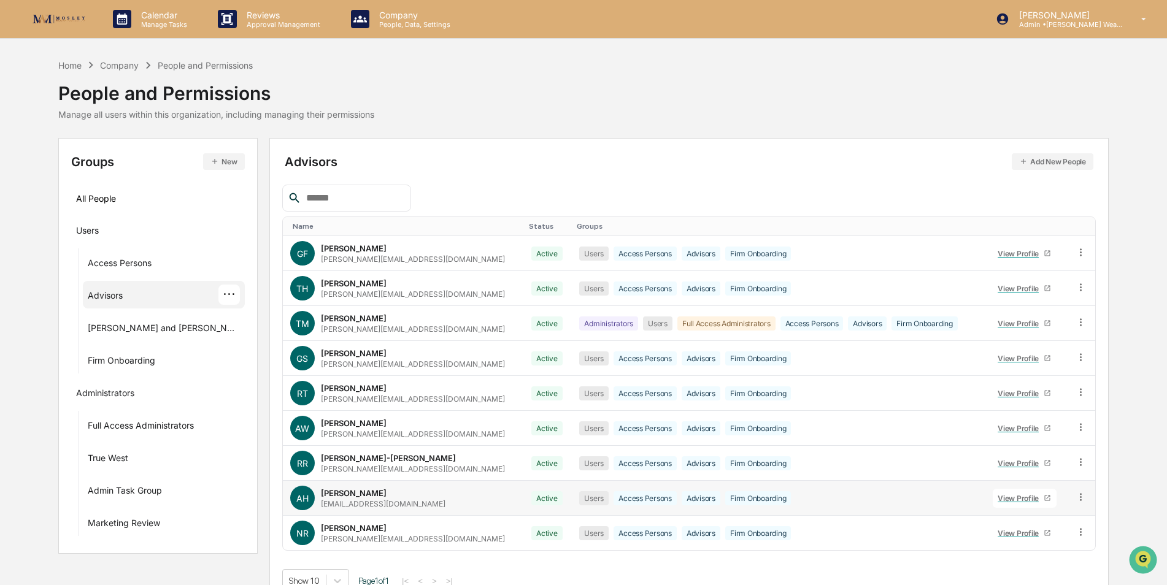
click at [1045, 499] on icon at bounding box center [1048, 499] width 6 height 6
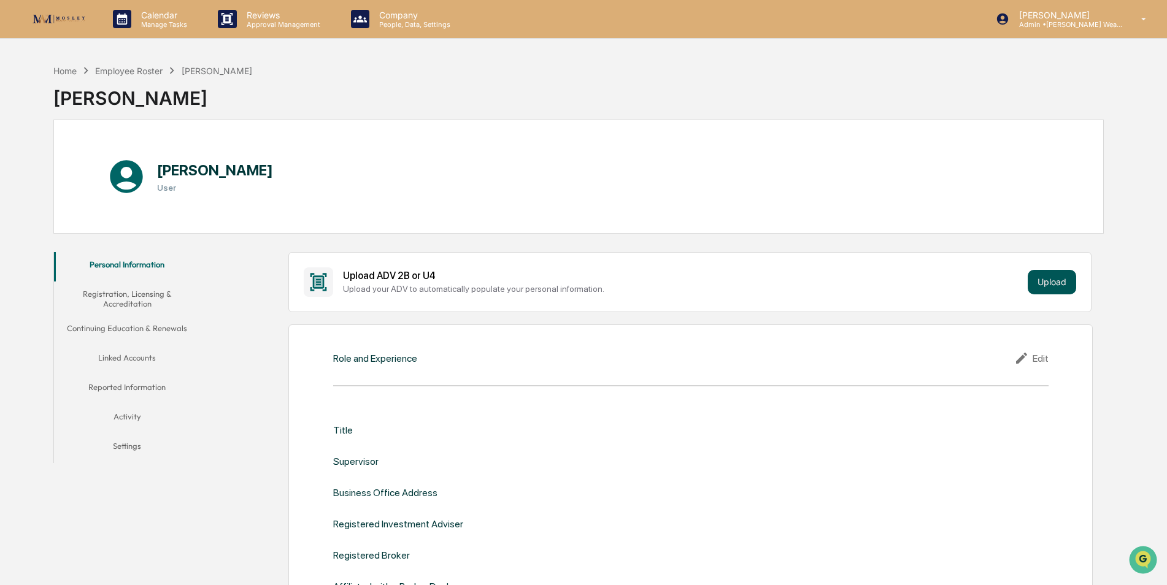
click at [1042, 287] on button "Upload" at bounding box center [1052, 282] width 48 height 25
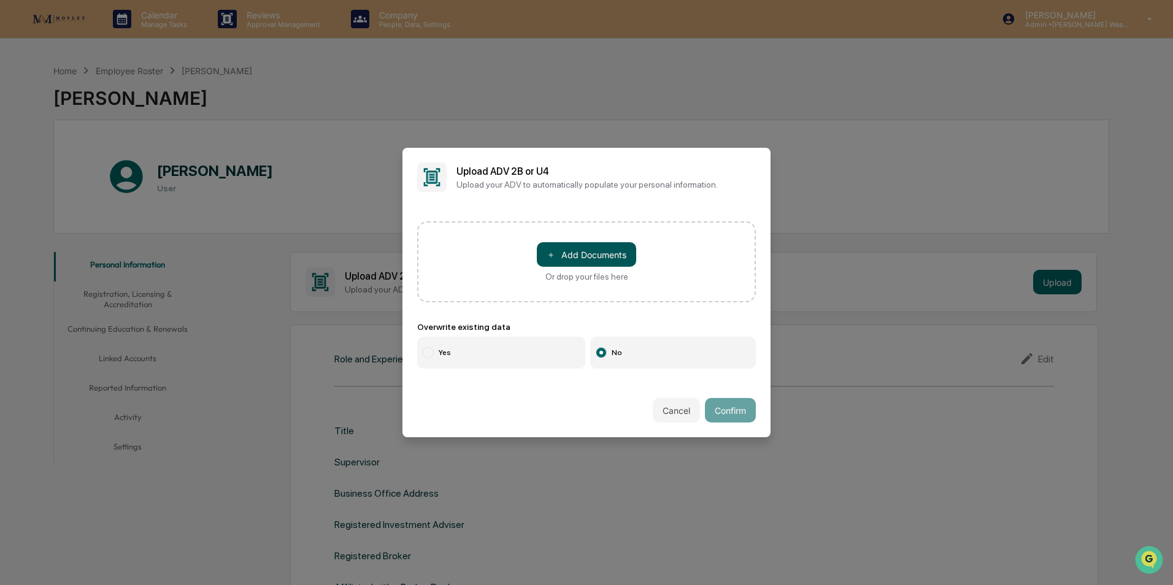
click at [585, 256] on button "＋ Add Documents" at bounding box center [586, 254] width 99 height 25
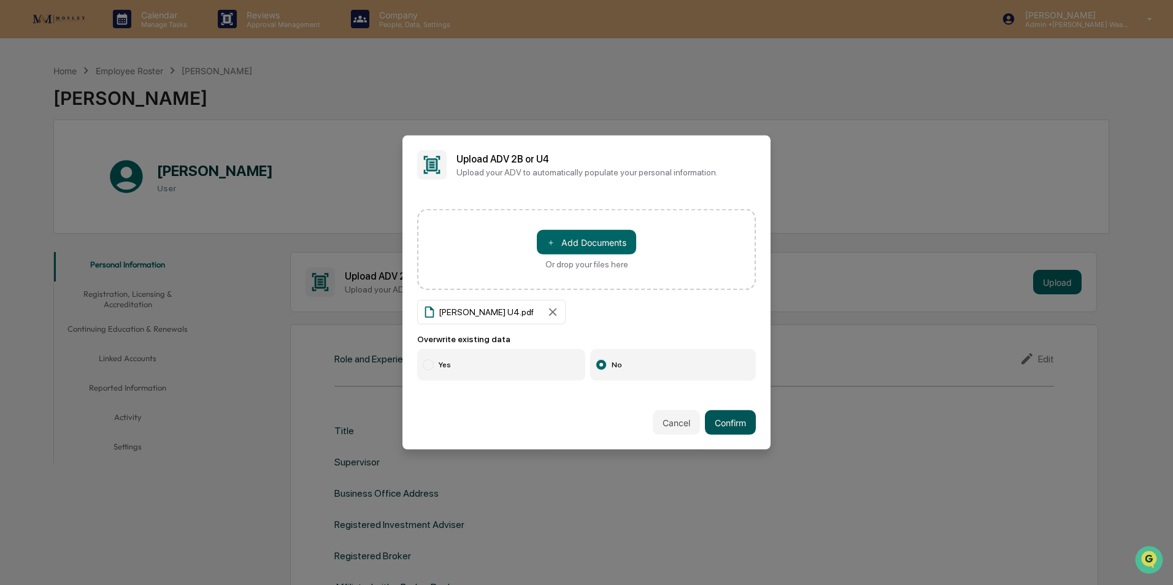
click at [728, 420] on button "Confirm" at bounding box center [730, 422] width 51 height 25
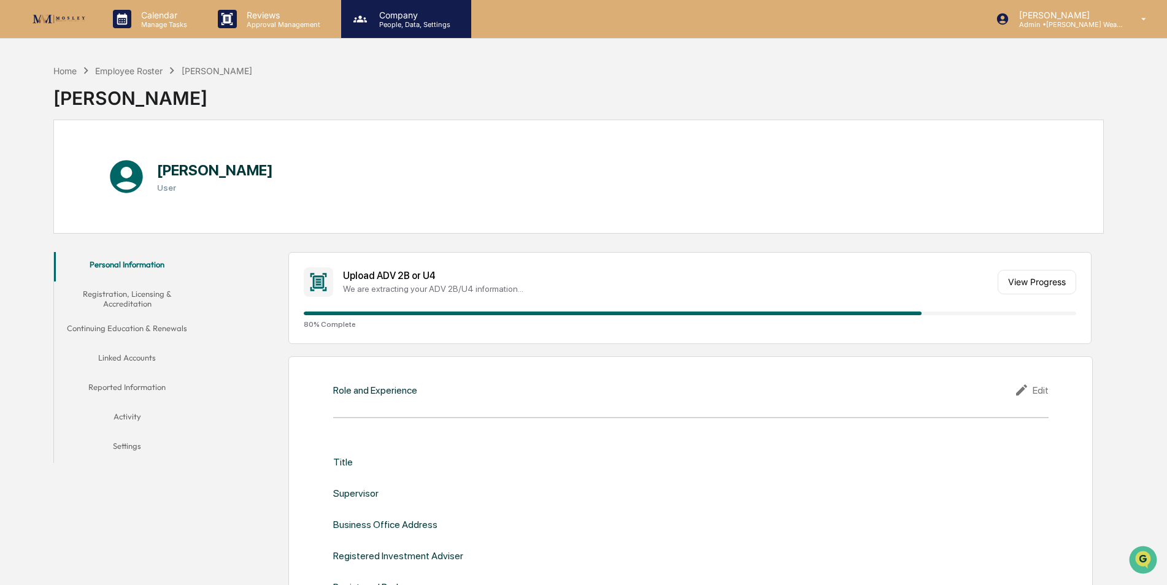
click at [402, 23] on p "People, Data, Settings" at bounding box center [412, 24] width 87 height 9
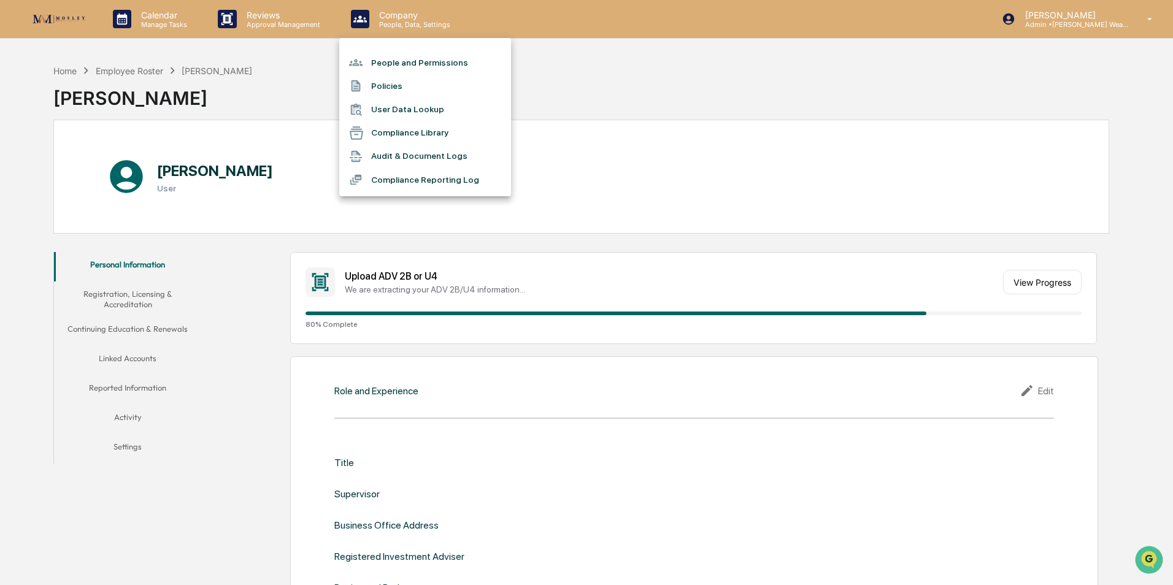
click at [394, 60] on li "People and Permissions" at bounding box center [425, 62] width 172 height 23
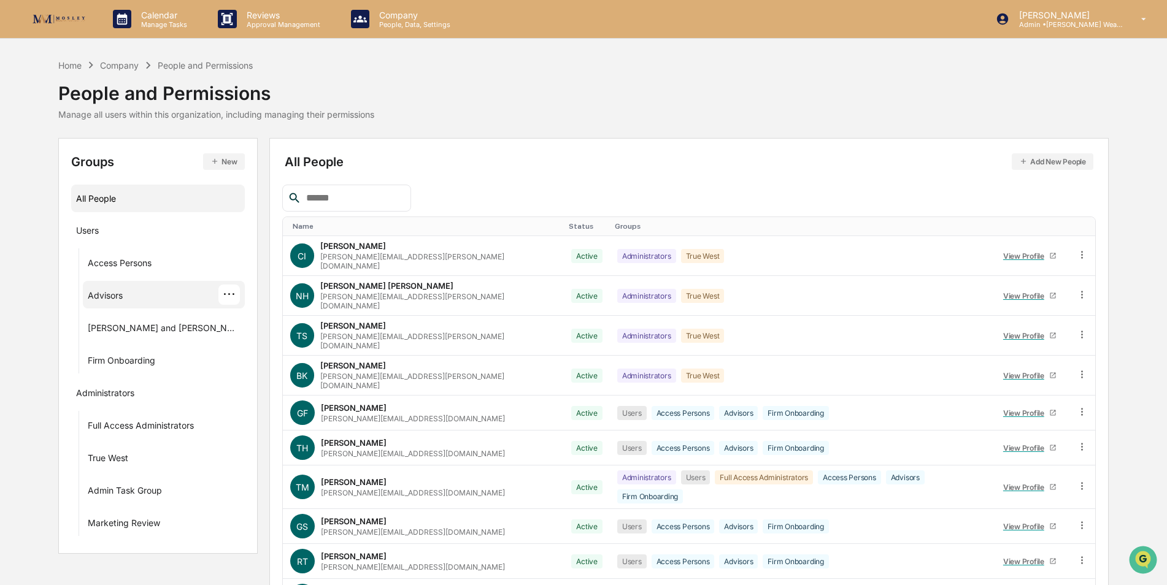
click at [107, 296] on div "Advisors" at bounding box center [105, 297] width 35 height 15
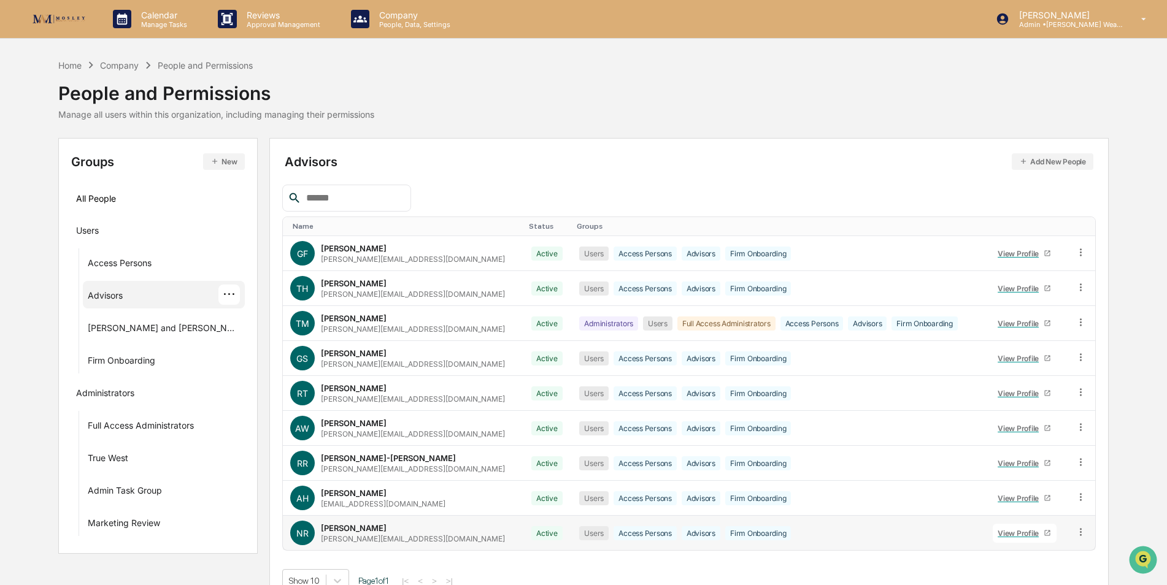
click at [1045, 531] on icon at bounding box center [1048, 534] width 6 height 6
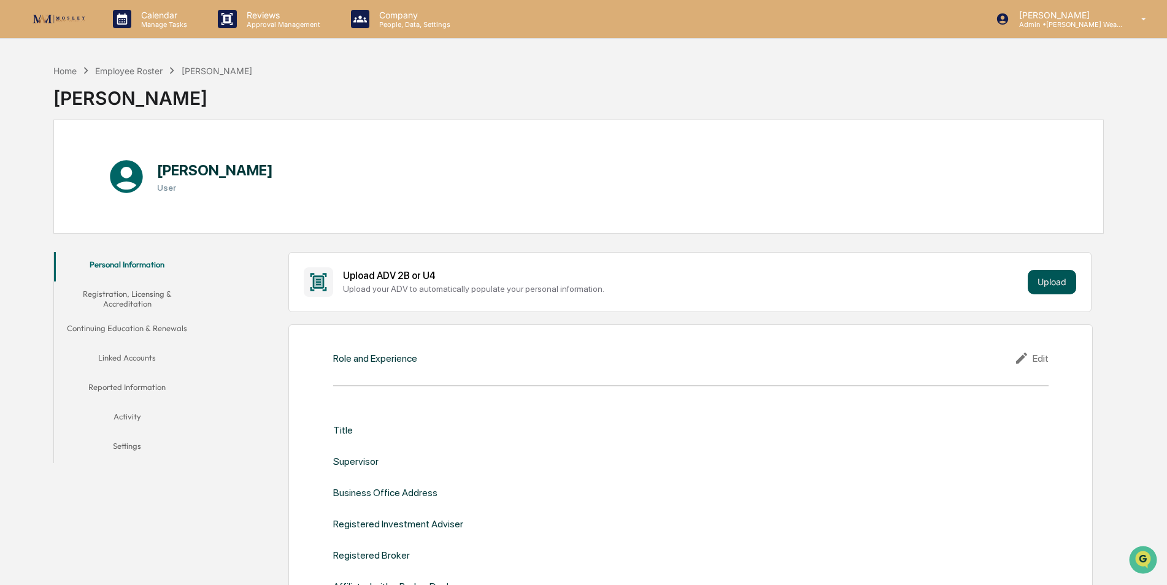
click at [1053, 287] on button "Upload" at bounding box center [1052, 282] width 48 height 25
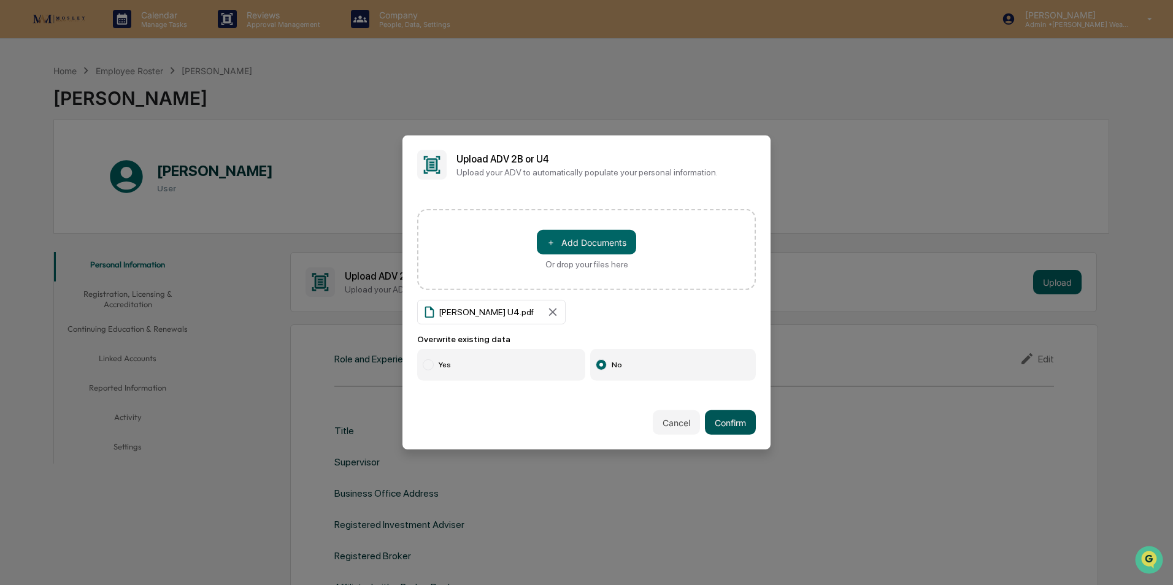
click at [733, 428] on button "Confirm" at bounding box center [730, 422] width 51 height 25
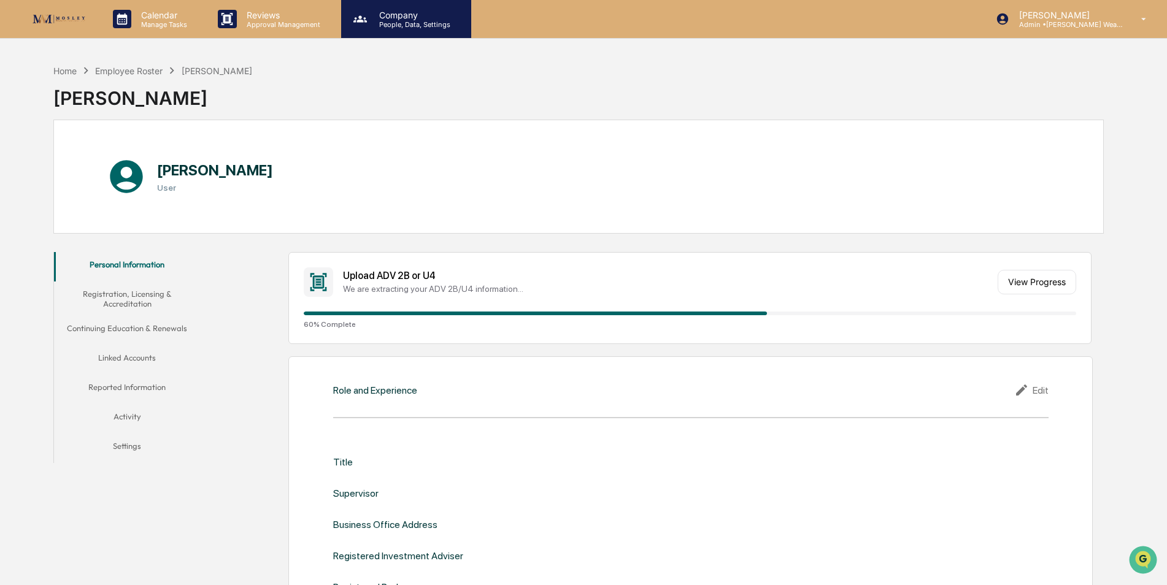
click at [395, 29] on div "Company People, Data, Settings" at bounding box center [406, 19] width 130 height 38
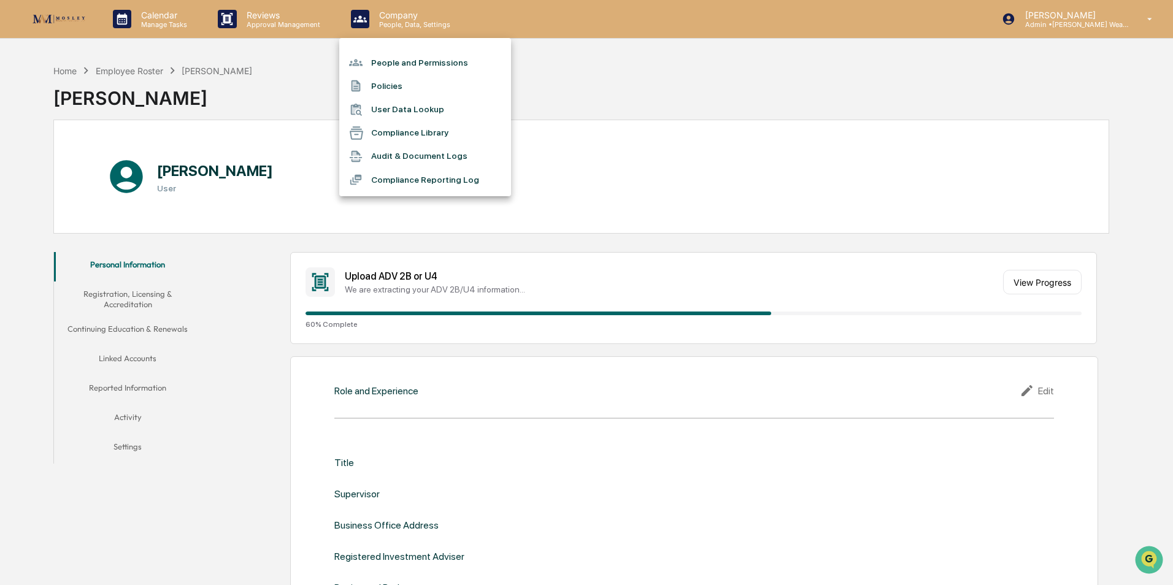
click at [399, 62] on li "People and Permissions" at bounding box center [425, 62] width 172 height 23
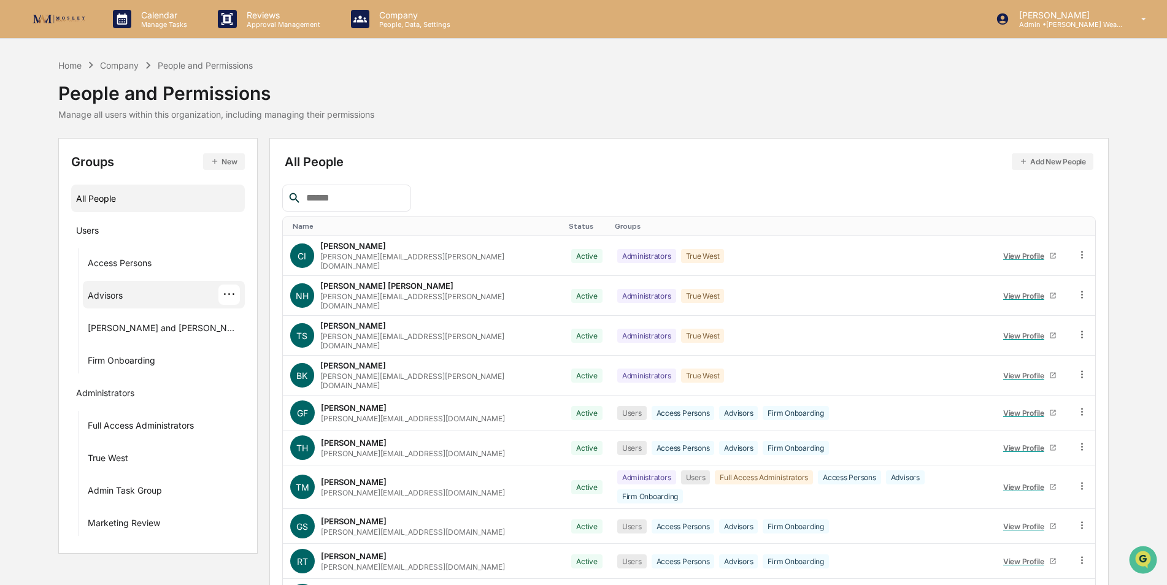
click at [100, 291] on div "Advisors" at bounding box center [105, 297] width 35 height 15
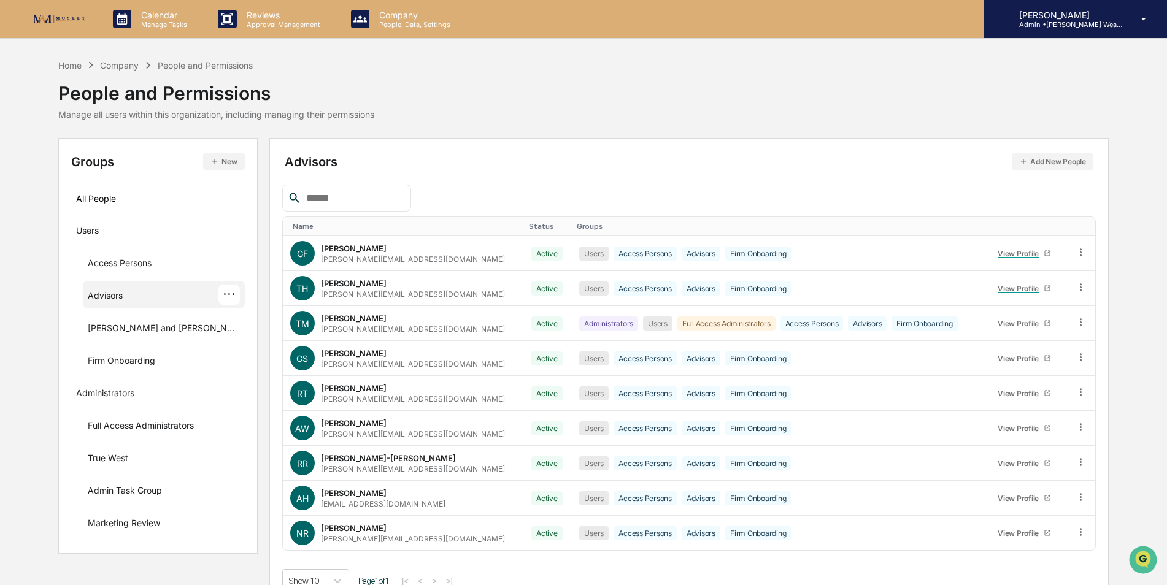
click at [1117, 21] on p "Admin • [PERSON_NAME] Wealth" at bounding box center [1066, 24] width 114 height 9
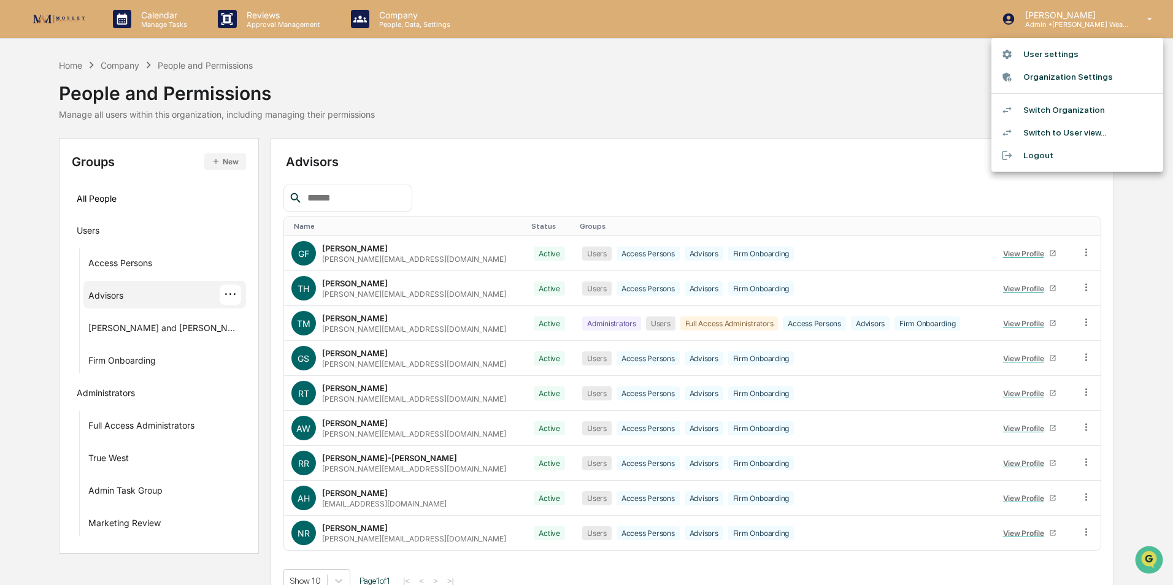
click at [1061, 107] on li "Switch Organization" at bounding box center [1077, 110] width 172 height 23
